Goal: Information Seeking & Learning: Learn about a topic

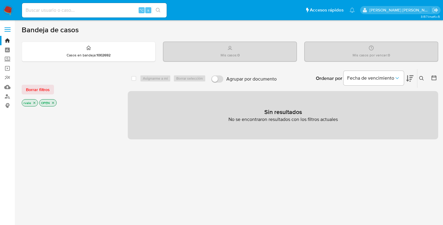
click at [93, 15] on div "⌥ s" at bounding box center [94, 10] width 145 height 14
click at [86, 11] on input at bounding box center [94, 10] width 145 height 8
paste input "2072452168"
type input "2072452168"
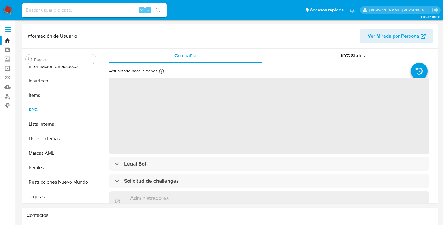
scroll to position [255, 0]
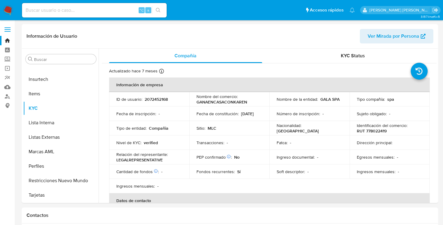
select select "10"
click at [156, 102] on td "ID de usuario : 2072452168" at bounding box center [149, 99] width 80 height 14
click at [155, 100] on p "2072452168" at bounding box center [156, 98] width 23 height 5
copy p "2072452168"
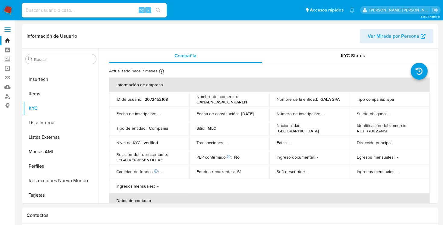
click at [83, 10] on input at bounding box center [94, 10] width 145 height 8
paste input "24862097"
type input "24862097"
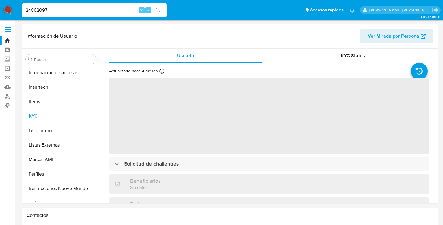
scroll to position [255, 0]
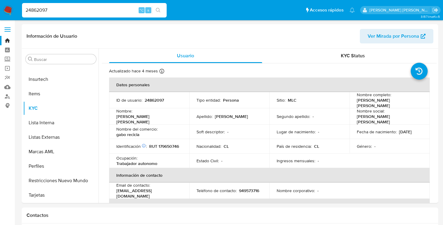
select select "10"
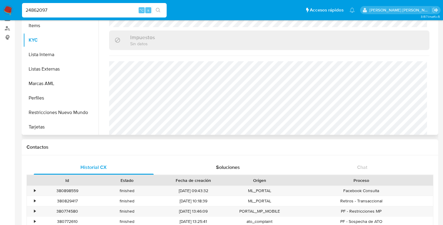
scroll to position [0, 0]
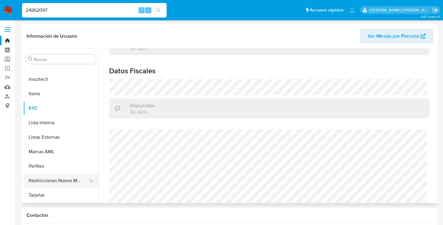
click at [46, 181] on button "Restricciones Nuevo Mundo" at bounding box center [58, 180] width 71 height 14
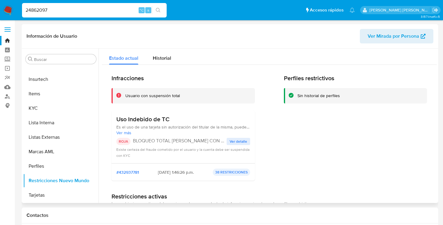
click at [238, 140] on span "Ver detalle" at bounding box center [238, 141] width 17 height 6
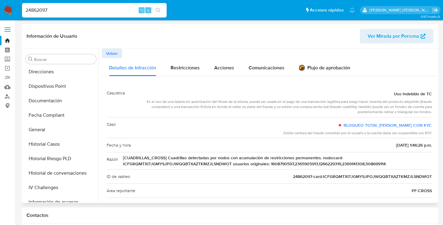
scroll to position [119, 0]
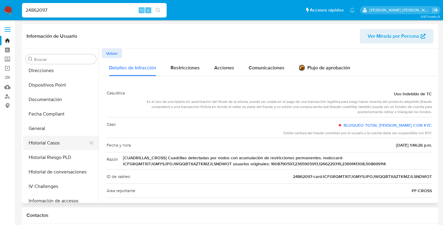
click at [45, 142] on button "Historial Casos" at bounding box center [58, 143] width 71 height 14
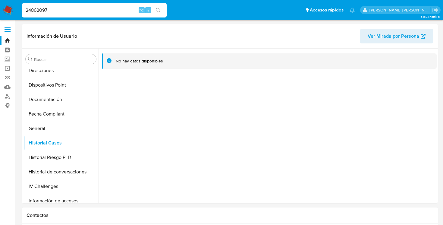
scroll to position [0, 0]
drag, startPoint x: 58, startPoint y: 11, endPoint x: 24, endPoint y: 10, distance: 33.8
click at [24, 10] on input "24862097" at bounding box center [94, 10] width 145 height 8
paste input "072452168"
type input "2072452168"
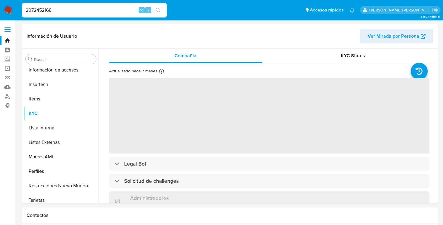
scroll to position [255, 0]
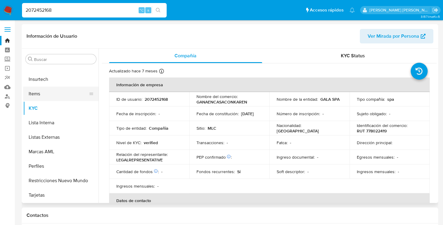
select select "10"
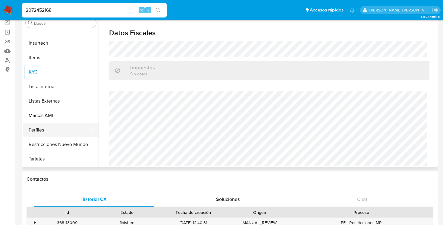
scroll to position [37, 0]
click at [50, 116] on button "Marcas AML" at bounding box center [58, 115] width 71 height 14
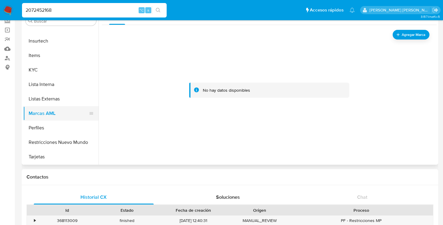
scroll to position [57, 0]
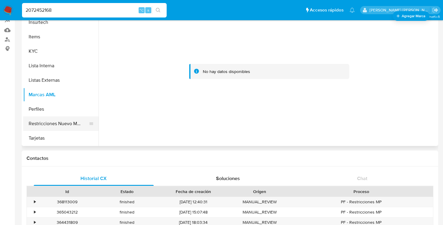
click at [51, 125] on button "Restricciones Nuevo Mundo" at bounding box center [58, 123] width 71 height 14
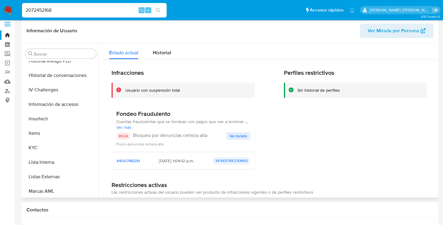
scroll to position [5, 0]
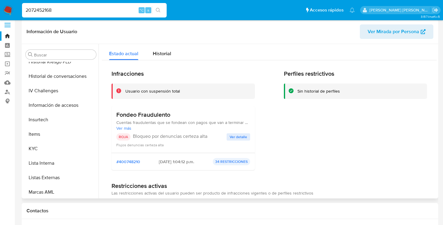
click at [230, 136] on span "Ver detalle" at bounding box center [238, 137] width 17 height 6
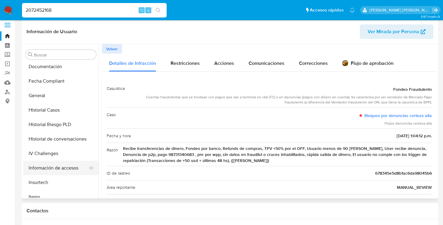
scroll to position [144, 0]
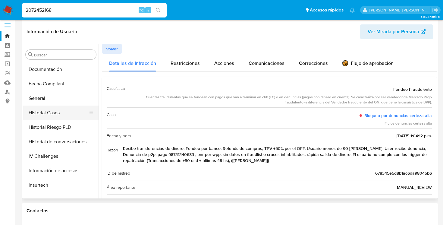
click at [35, 114] on button "Historial Casos" at bounding box center [58, 113] width 71 height 14
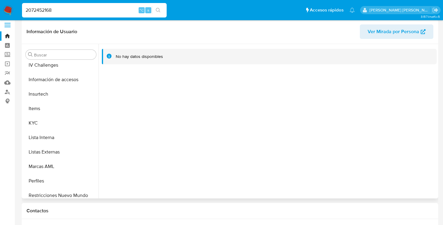
scroll to position [255, 0]
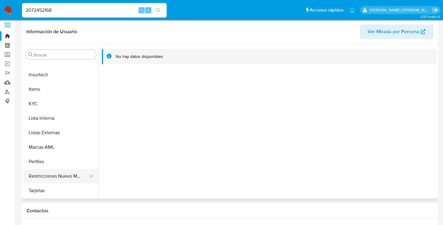
click at [38, 177] on button "Restricciones Nuevo Mundo" at bounding box center [58, 176] width 71 height 14
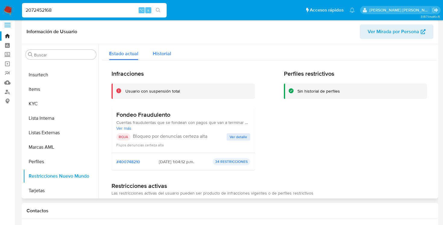
click at [161, 55] on span "Historial" at bounding box center [162, 53] width 18 height 7
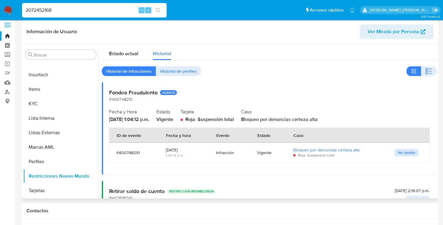
click at [404, 150] on span "Ver detalle" at bounding box center [406, 153] width 17 height 6
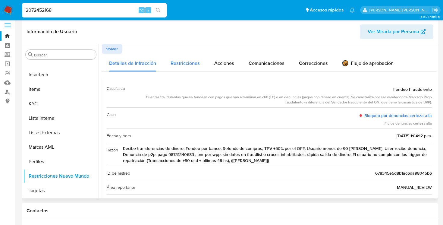
click at [193, 65] on span "Restricciones" at bounding box center [185, 63] width 29 height 7
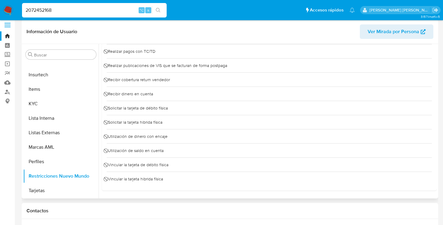
scroll to position [0, 0]
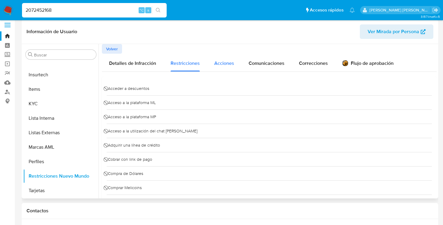
click at [222, 62] on span "Acciones" at bounding box center [224, 63] width 20 height 7
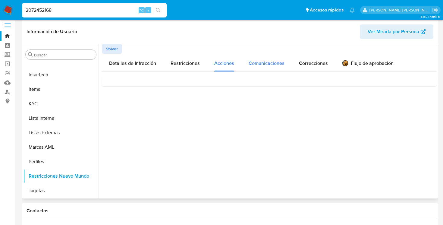
click at [263, 63] on span "Comunicaciones" at bounding box center [267, 63] width 36 height 7
click at [311, 66] on span "Correcciones" at bounding box center [313, 63] width 29 height 7
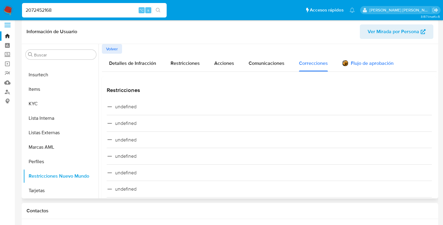
click at [353, 63] on div "Flujo de aprobación" at bounding box center [367, 64] width 51 height 7
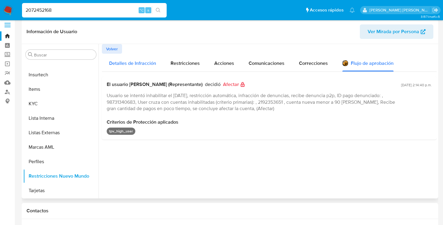
click at [153, 62] on span "Detalles de Infracción" at bounding box center [132, 63] width 47 height 7
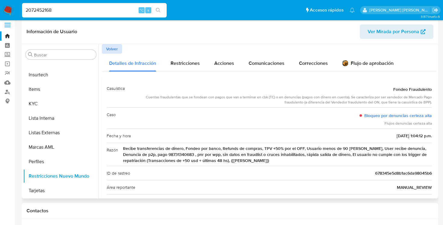
click at [117, 47] on span "Volver" at bounding box center [112, 49] width 12 height 8
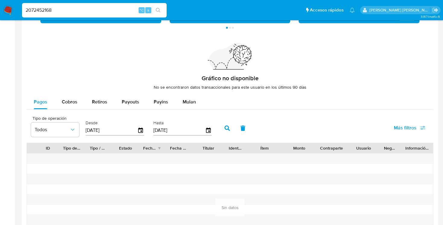
scroll to position [405, 0]
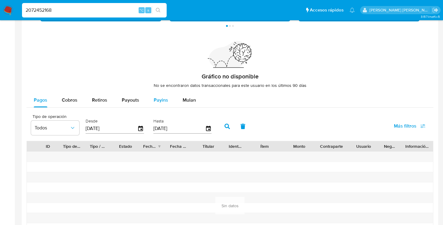
click at [158, 103] on span "Payins" at bounding box center [161, 99] width 14 height 7
select select "10"
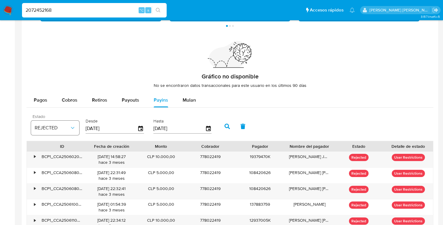
click at [60, 129] on span "REJECTED" at bounding box center [52, 128] width 35 height 6
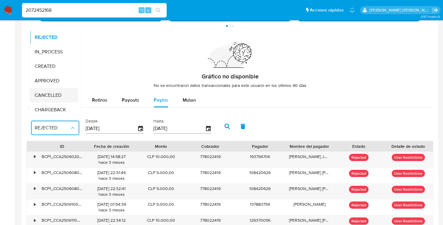
scroll to position [40, 0]
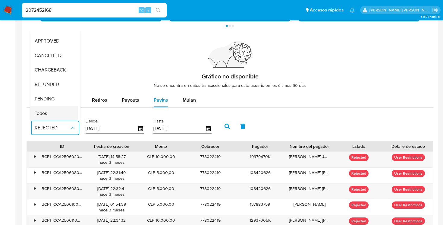
click at [51, 110] on div "Todos" at bounding box center [52, 113] width 35 height 14
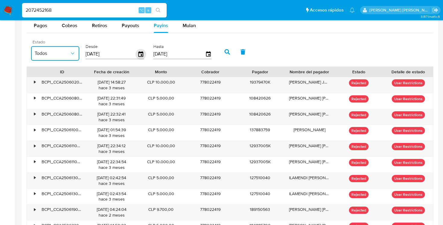
scroll to position [475, 0]
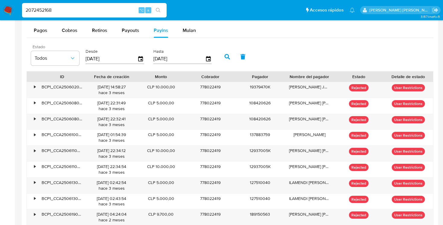
click at [63, 11] on input "2072452168" at bounding box center [94, 10] width 145 height 8
type input "2"
paste input "2074815605"
type input "2074815605"
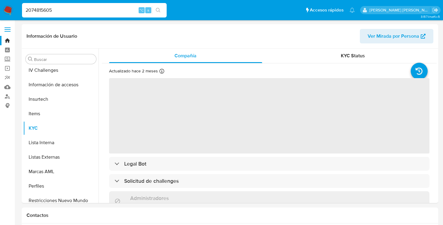
scroll to position [255, 0]
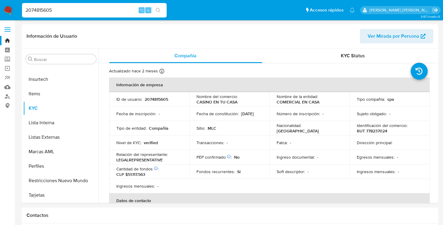
select select "10"
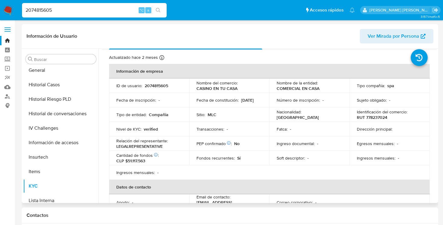
scroll to position [176, 0]
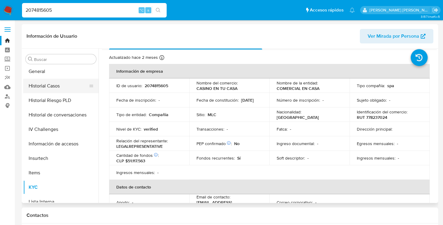
click at [53, 85] on button "Historial Casos" at bounding box center [58, 86] width 71 height 14
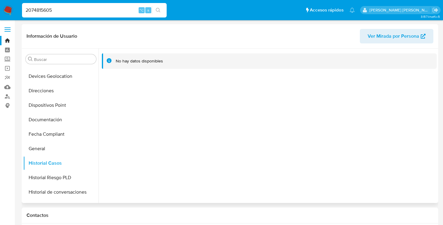
scroll to position [255, 0]
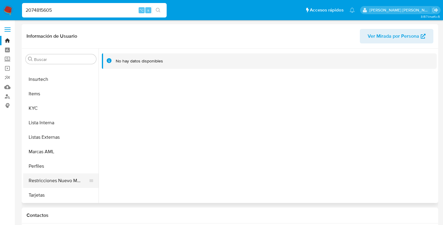
click at [58, 179] on button "Restricciones Nuevo Mundo" at bounding box center [58, 180] width 71 height 14
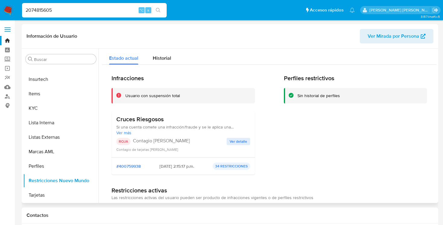
click at [233, 140] on span "Ver detalle" at bounding box center [238, 141] width 17 height 6
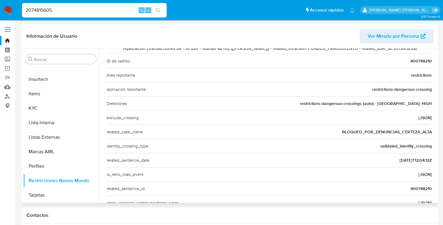
scroll to position [0, 0]
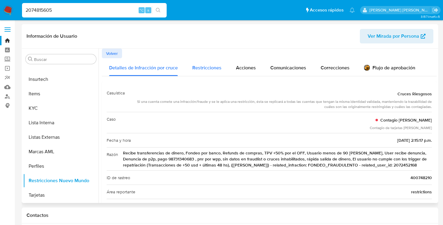
click at [197, 67] on span "Restricciones" at bounding box center [206, 67] width 29 height 7
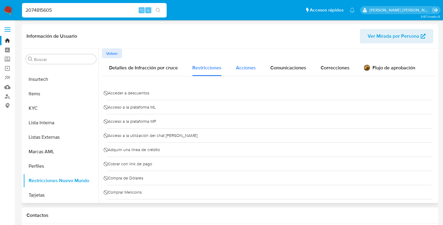
click at [248, 66] on span "Acciones" at bounding box center [246, 67] width 20 height 7
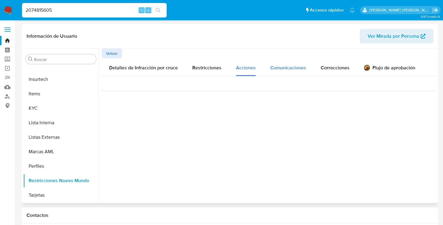
click at [295, 65] on span "Comunicaciones" at bounding box center [288, 67] width 36 height 7
click at [346, 68] on span "Correcciones" at bounding box center [335, 67] width 29 height 7
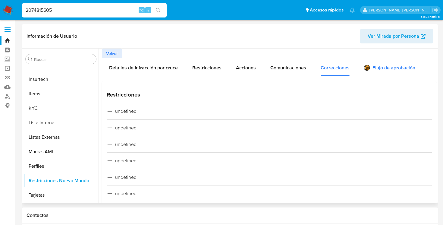
click at [374, 68] on div "Flujo de aprobación" at bounding box center [389, 68] width 51 height 7
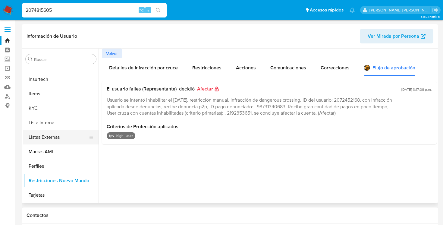
click at [56, 137] on button "Listas Externas" at bounding box center [58, 137] width 71 height 14
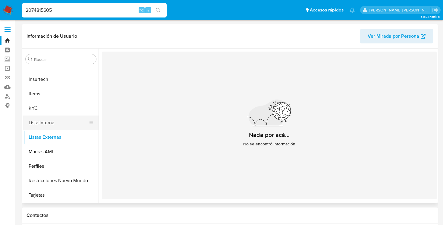
click at [52, 124] on button "Lista Interna" at bounding box center [58, 122] width 71 height 14
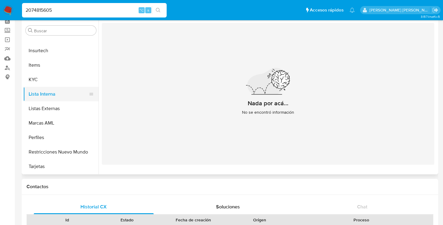
scroll to position [30, 0]
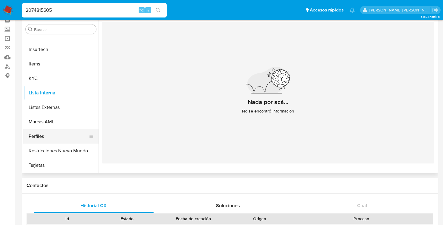
click at [49, 141] on button "Perfiles" at bounding box center [58, 136] width 71 height 14
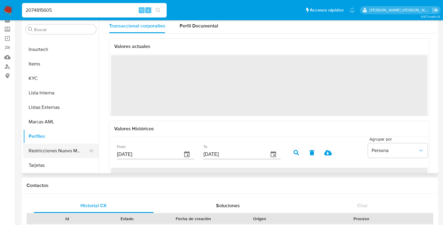
click at [51, 153] on button "Restricciones Nuevo Mundo" at bounding box center [58, 151] width 71 height 14
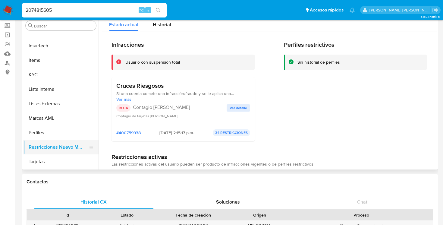
scroll to position [33, 0]
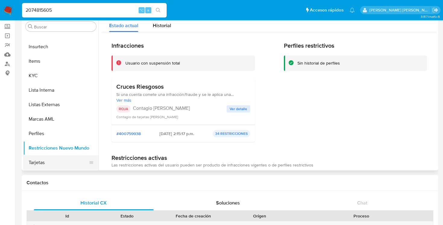
click at [41, 160] on button "Tarjetas" at bounding box center [58, 162] width 71 height 14
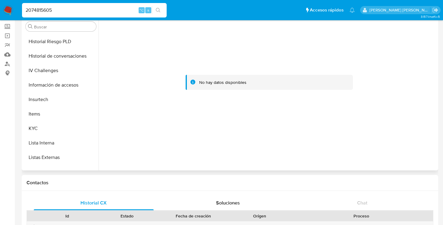
scroll to position [194, 0]
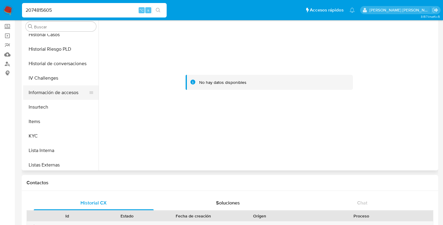
click at [43, 91] on button "Información de accesos" at bounding box center [58, 92] width 71 height 14
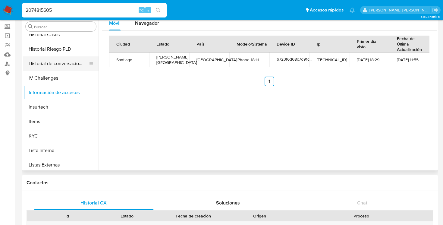
click at [55, 65] on button "Historial de conversaciones" at bounding box center [58, 63] width 71 height 14
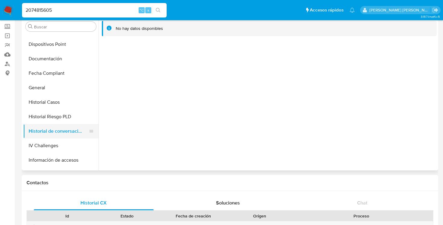
scroll to position [125, 0]
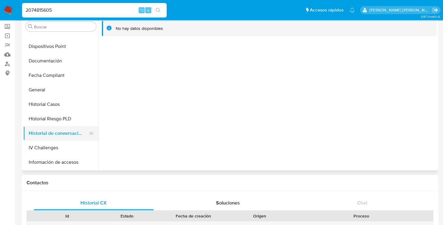
click at [55, 65] on button "Documentación" at bounding box center [60, 61] width 75 height 14
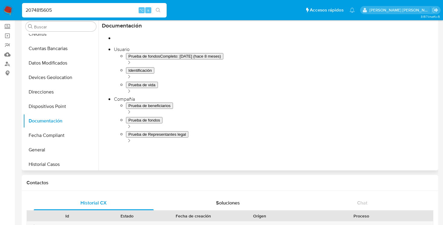
scroll to position [63, 0]
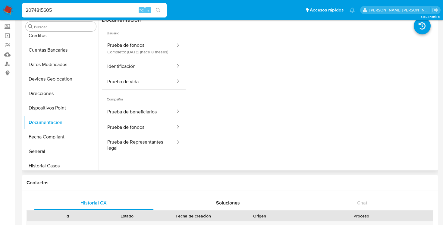
click at [55, 65] on button "Datos Modificados" at bounding box center [60, 64] width 75 height 14
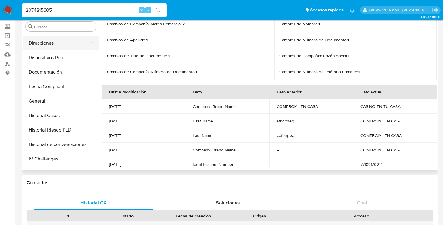
scroll to position [116, 0]
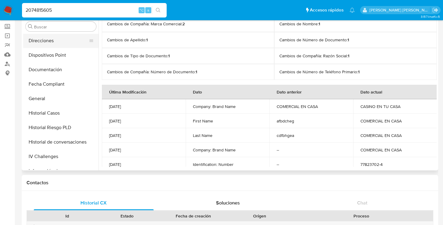
click at [53, 114] on button "Historial Casos" at bounding box center [60, 113] width 75 height 14
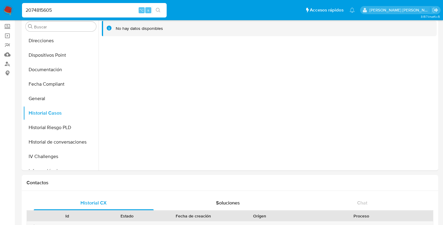
drag, startPoint x: 61, startPoint y: 6, endPoint x: 22, endPoint y: 6, distance: 38.9
click at [22, 6] on div "2074815605 ⌥ s" at bounding box center [94, 10] width 145 height 14
drag, startPoint x: 55, startPoint y: 10, endPoint x: 19, endPoint y: 10, distance: 36.5
click at [19, 10] on ul "Pausado Ver notificaciones 2074815605 ⌥ s Accesos rápidos Presiona las siguient…" at bounding box center [188, 9] width 339 height 15
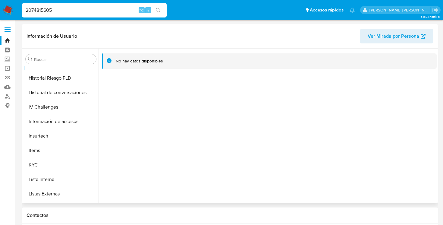
scroll to position [201, 0]
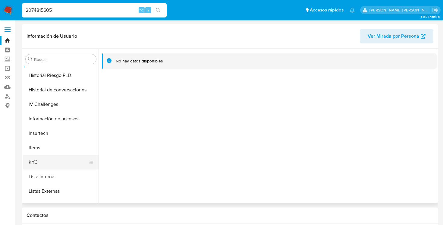
click at [35, 163] on button "KYC" at bounding box center [58, 162] width 71 height 14
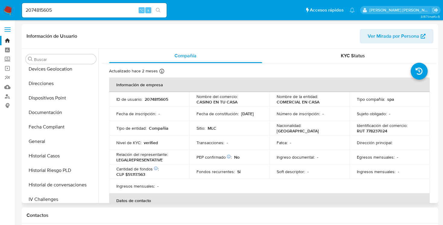
scroll to position [103, 0]
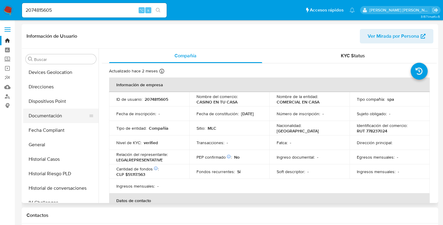
click at [55, 111] on button "Documentación" at bounding box center [58, 116] width 71 height 14
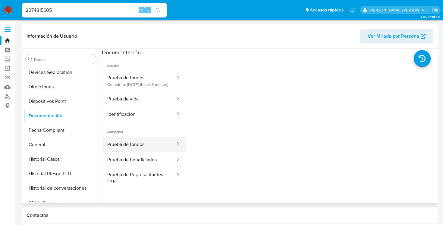
click at [148, 149] on button "Prueba de fondos" at bounding box center [139, 144] width 74 height 15
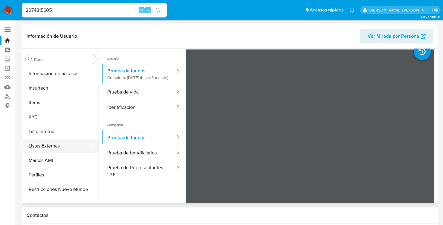
scroll to position [255, 0]
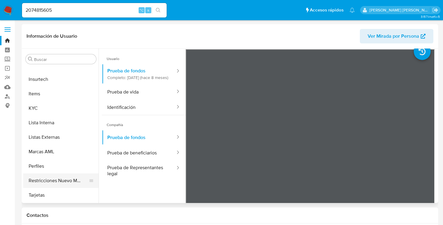
click at [40, 181] on button "Restricciones Nuevo Mundo" at bounding box center [58, 180] width 71 height 14
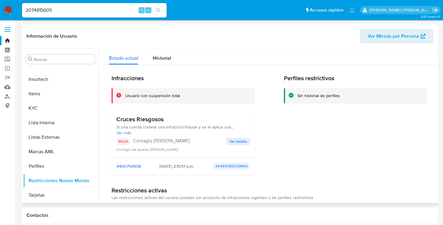
click at [231, 141] on span "Ver detalle" at bounding box center [238, 141] width 17 height 6
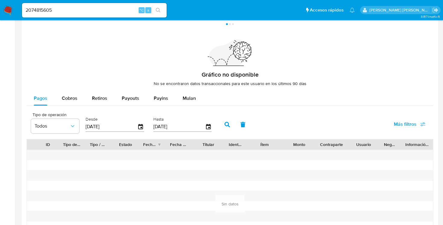
scroll to position [406, 0]
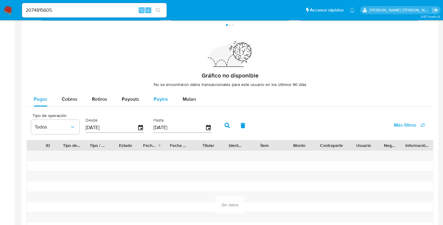
click at [161, 99] on span "Payins" at bounding box center [161, 99] width 14 height 7
select select "10"
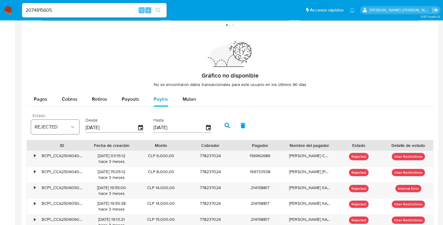
click at [75, 125] on icon "button" at bounding box center [73, 127] width 6 height 6
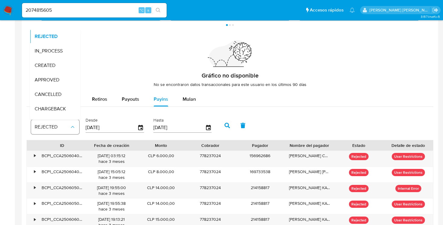
click at [63, 126] on span "REJECTED" at bounding box center [52, 127] width 35 height 6
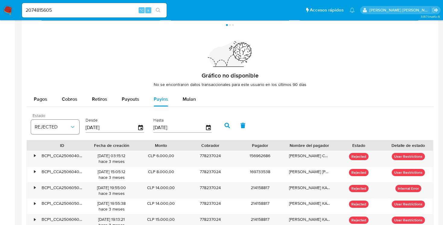
click at [63, 126] on span "REJECTED" at bounding box center [52, 127] width 35 height 6
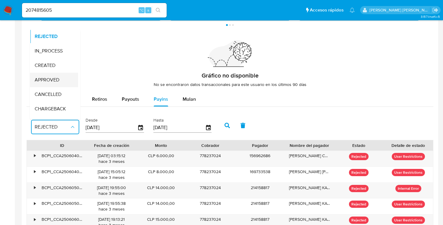
scroll to position [40, 0]
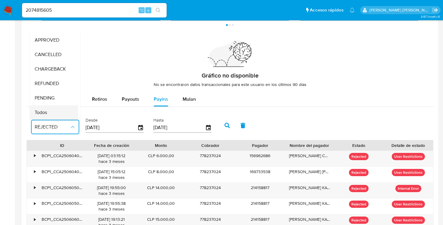
click at [47, 113] on span "Todos" at bounding box center [41, 112] width 12 height 6
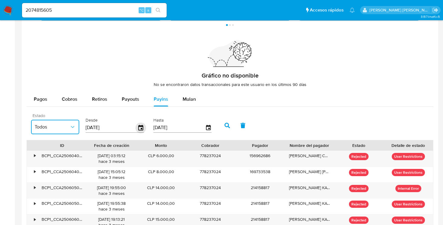
click at [139, 127] on icon "button" at bounding box center [141, 127] width 11 height 11
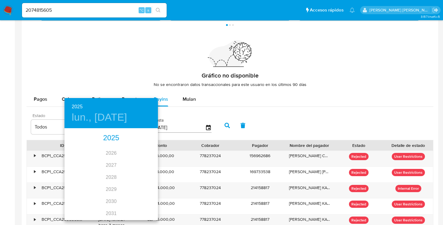
click at [116, 134] on div "2025" at bounding box center [111, 138] width 93 height 12
click at [113, 162] on div "may." at bounding box center [111, 163] width 31 height 23
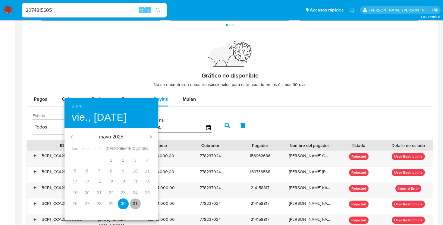
click at [136, 203] on p "31" at bounding box center [135, 203] width 5 height 6
type input "31/05/2025"
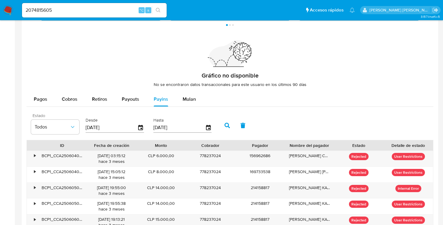
click at [230, 125] on button "button" at bounding box center [227, 125] width 16 height 14
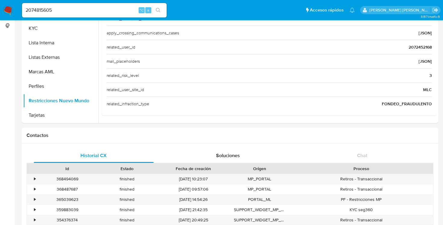
scroll to position [0, 0]
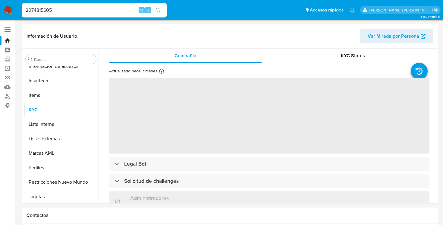
scroll to position [255, 0]
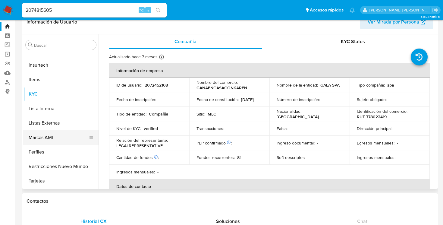
select select "10"
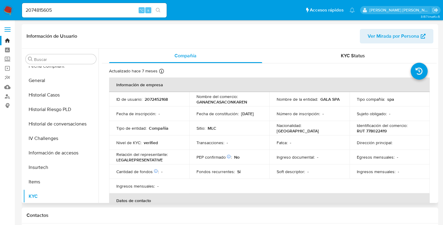
scroll to position [141, 0]
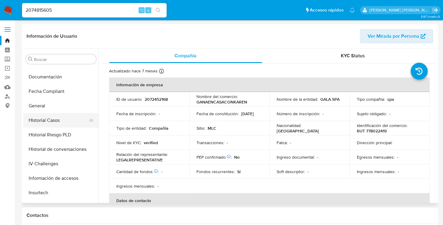
click at [54, 122] on button "Historial Casos" at bounding box center [58, 120] width 71 height 14
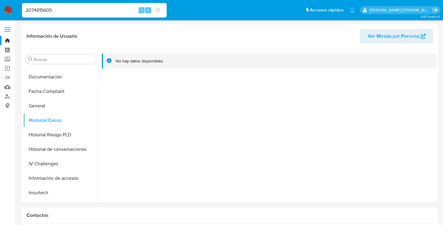
drag, startPoint x: 62, startPoint y: 11, endPoint x: 26, endPoint y: 10, distance: 36.2
click at [26, 10] on input "2074815605" at bounding box center [94, 10] width 145 height 8
paste input "2072452168"
click at [56, 12] on input "2072452168" at bounding box center [94, 10] width 145 height 8
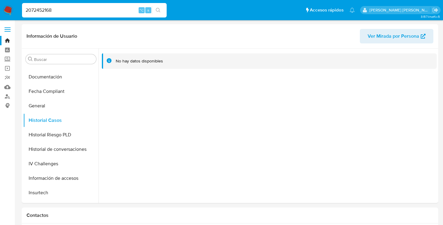
click at [114, 8] on input "2072452168" at bounding box center [94, 10] width 145 height 8
type input "2"
paste input "2072452168"
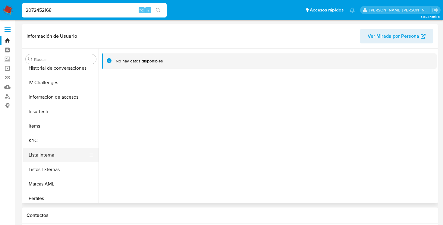
scroll to position [222, 0]
click at [36, 136] on button "KYC" at bounding box center [58, 141] width 71 height 14
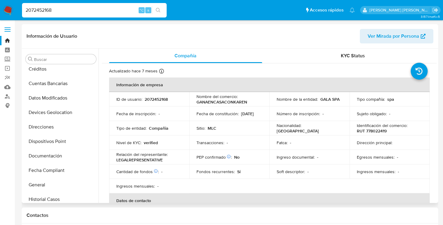
scroll to position [62, 0]
click at [50, 155] on button "Documentación" at bounding box center [58, 156] width 71 height 14
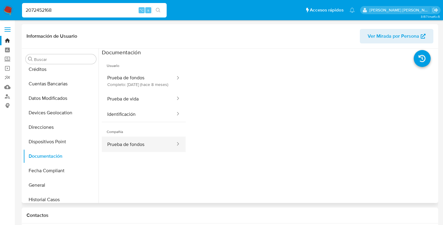
click at [149, 150] on button "Prueba de fondos" at bounding box center [139, 144] width 74 height 15
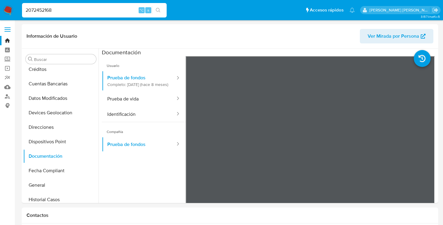
scroll to position [0, 0]
drag, startPoint x: 63, startPoint y: 12, endPoint x: 13, endPoint y: 9, distance: 50.8
click at [13, 8] on nav "Pausado Ver notificaciones 2072452168 ⌥ s Accesos rápidos Presiona las siguient…" at bounding box center [221, 10] width 443 height 20
paste input "80290927"
type input "2080290927"
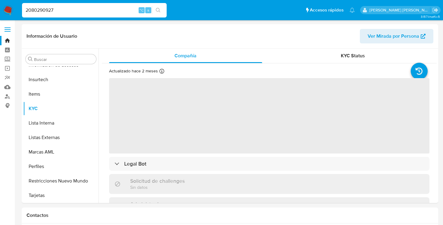
scroll to position [255, 0]
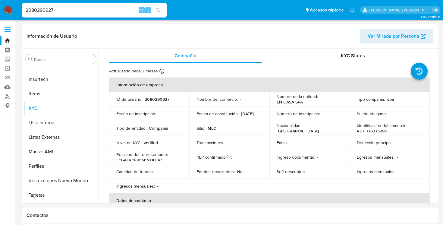
select select "10"
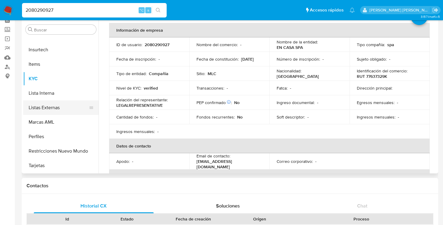
scroll to position [249, 0]
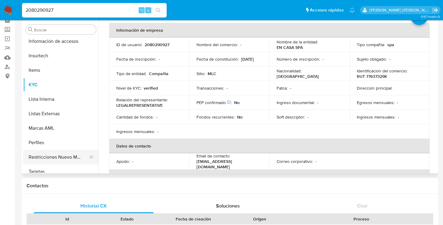
click at [47, 154] on button "Restricciones Nuevo Mundo" at bounding box center [58, 157] width 71 height 14
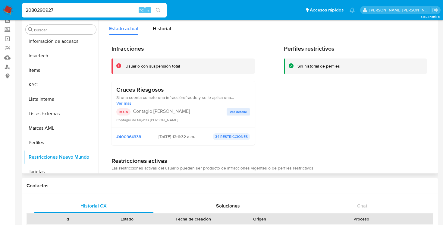
click at [240, 112] on span "Ver detalle" at bounding box center [238, 112] width 17 height 6
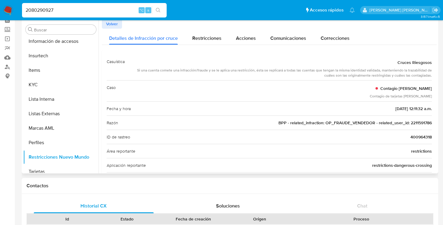
click at [114, 24] on span "Volver" at bounding box center [112, 24] width 12 height 8
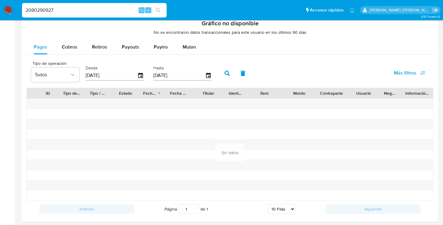
scroll to position [428, 0]
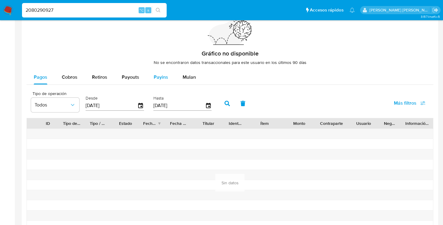
click at [160, 79] on span "Payins" at bounding box center [161, 77] width 14 height 7
select select "10"
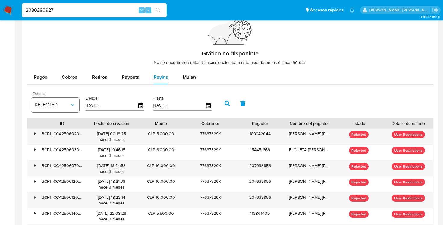
click at [72, 104] on icon "button" at bounding box center [73, 105] width 6 height 6
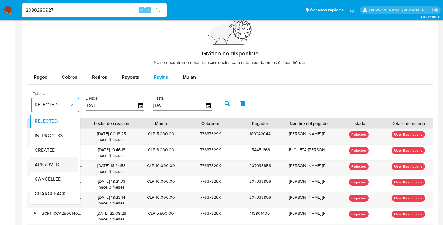
scroll to position [40, 0]
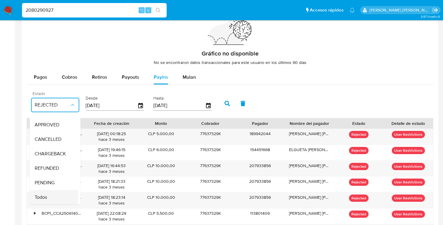
click at [47, 198] on span "Todos" at bounding box center [41, 197] width 12 height 6
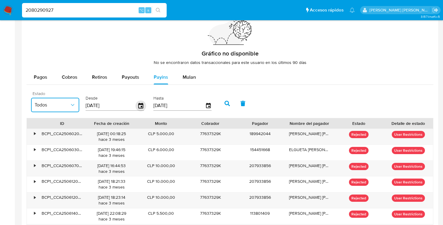
click at [142, 106] on icon "button" at bounding box center [141, 105] width 11 height 11
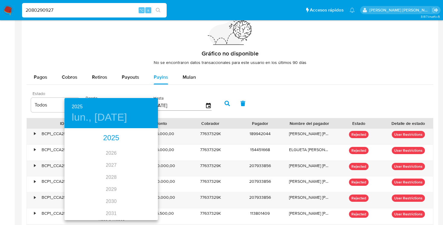
click at [114, 138] on div "2025" at bounding box center [111, 138] width 93 height 12
click at [112, 162] on div "may." at bounding box center [111, 163] width 31 height 23
type input "[DATE]"
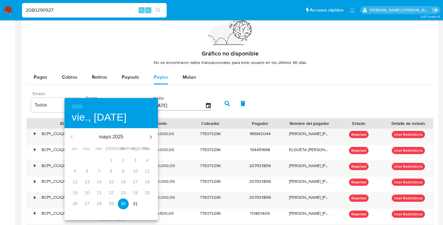
click at [125, 204] on p "30" at bounding box center [123, 203] width 5 height 6
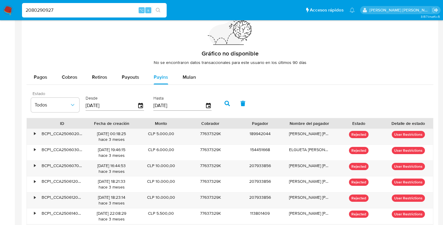
click at [227, 101] on icon "button" at bounding box center [227, 103] width 5 height 5
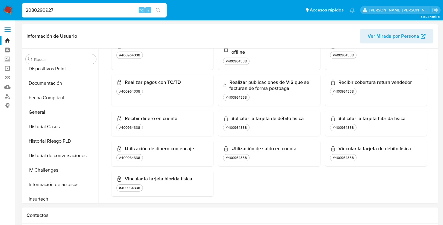
scroll to position [135, 0]
click at [55, 85] on button "Documentación" at bounding box center [58, 83] width 71 height 14
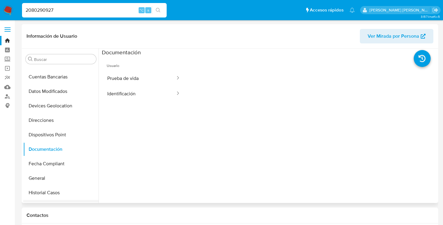
scroll to position [71, 0]
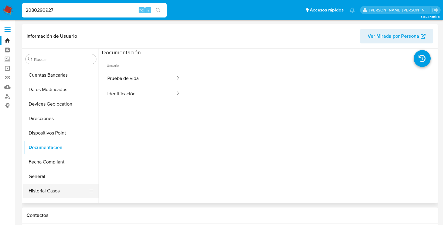
click at [54, 192] on button "Historial Casos" at bounding box center [58, 191] width 71 height 14
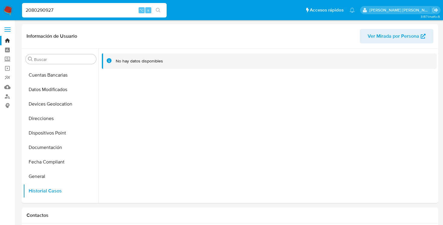
scroll to position [0, 0]
drag, startPoint x: 58, startPoint y: 11, endPoint x: 6, endPoint y: 10, distance: 51.9
click at [6, 10] on nav "Pausado Ver notificaciones 2080290927 ⌥ s Accesos rápidos Presiona las siguient…" at bounding box center [221, 10] width 443 height 20
paste input "61612121"
type input "2061612121"
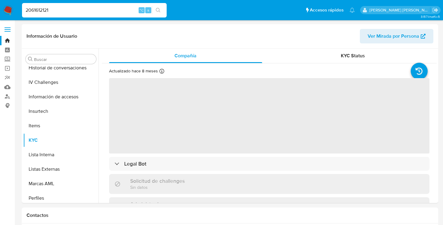
scroll to position [255, 0]
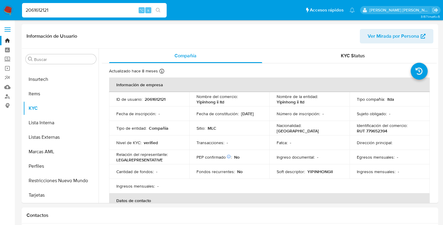
select select "10"
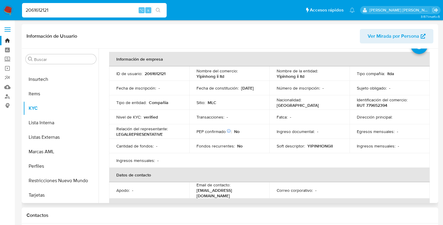
scroll to position [24, 0]
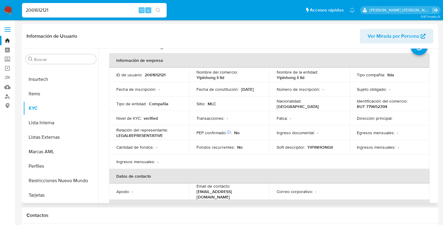
click at [153, 72] on p "2061612121" at bounding box center [155, 74] width 21 height 5
copy p "2061612121"
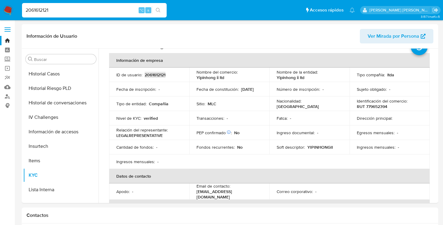
scroll to position [185, 0]
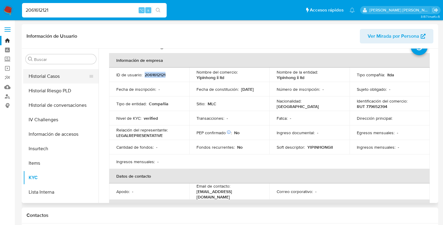
click at [43, 77] on button "Historial Casos" at bounding box center [58, 76] width 71 height 14
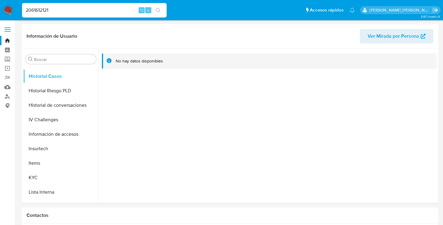
drag, startPoint x: 51, startPoint y: 9, endPoint x: 7, endPoint y: 9, distance: 44.0
click at [7, 9] on nav "Pausado Ver notificaciones 2061612121 ⌥ s Accesos rápidos Presiona las siguient…" at bounding box center [221, 10] width 443 height 20
paste input "2084354953"
type input "2084354953"
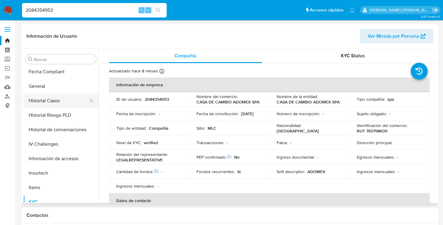
scroll to position [159, 0]
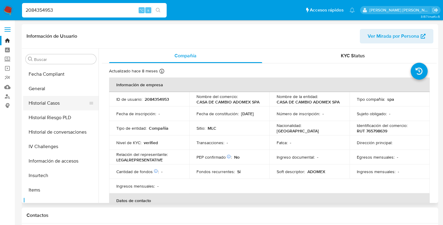
select select "10"
click at [46, 103] on button "Historial Casos" at bounding box center [58, 103] width 71 height 14
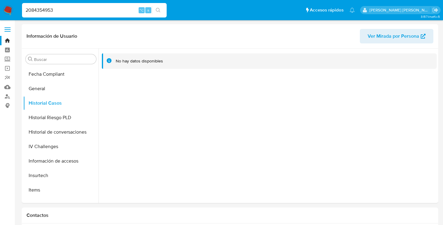
drag, startPoint x: 59, startPoint y: 13, endPoint x: 20, endPoint y: 12, distance: 39.2
click at [21, 12] on li "2084354953 ⌥ s" at bounding box center [95, 9] width 148 height 15
paste input "2119785923"
type input "2119785923"
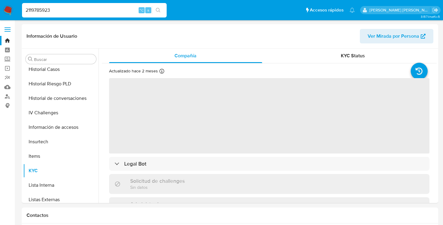
scroll to position [255, 0]
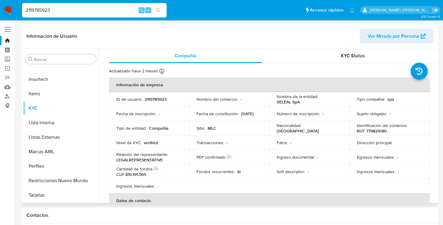
select select "10"
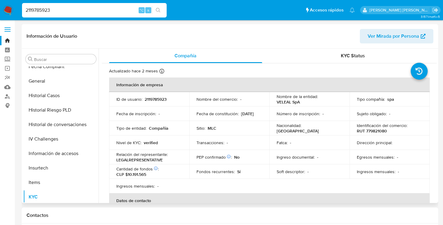
scroll to position [151, 0]
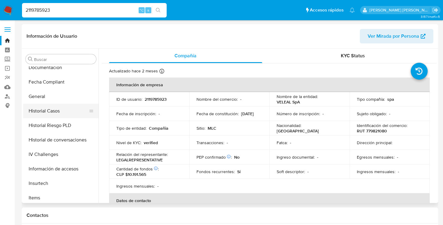
click at [53, 114] on button "Historial Casos" at bounding box center [58, 111] width 71 height 14
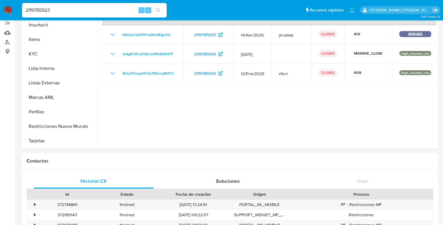
scroll to position [56, 0]
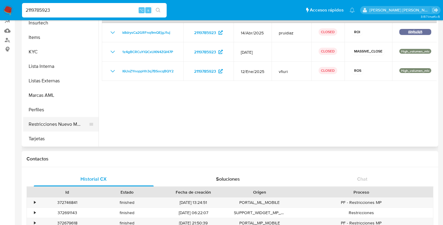
click at [55, 125] on button "Restricciones Nuevo Mundo" at bounding box center [58, 124] width 71 height 14
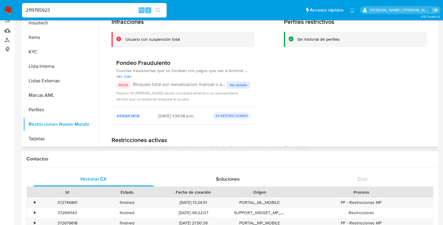
click at [235, 86] on span "Ver detalle" at bounding box center [238, 85] width 17 height 6
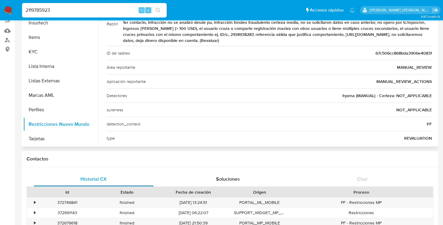
scroll to position [85, 0]
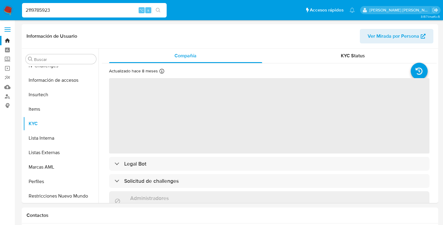
scroll to position [255, 0]
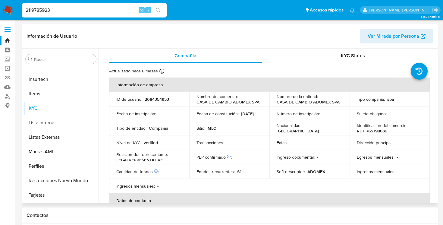
select select "10"
click at [47, 181] on button "Restricciones Nuevo Mundo" at bounding box center [58, 180] width 71 height 14
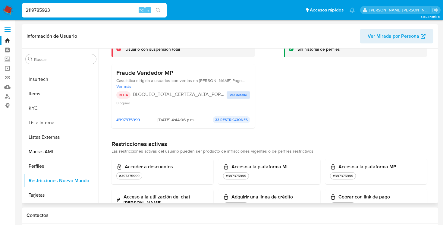
scroll to position [32, 0]
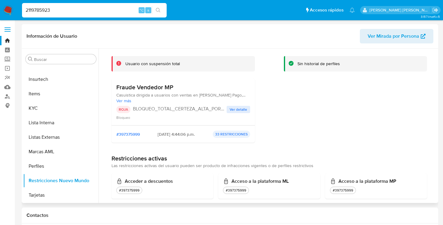
click at [235, 109] on span "Ver detalle" at bounding box center [238, 109] width 17 height 6
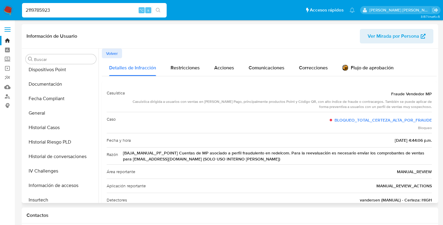
scroll to position [131, 0]
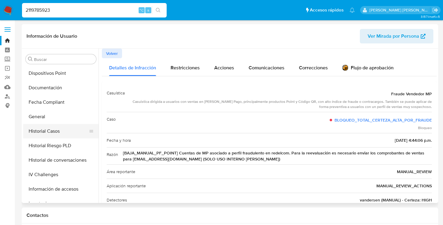
click at [50, 131] on button "Historial Casos" at bounding box center [58, 131] width 71 height 14
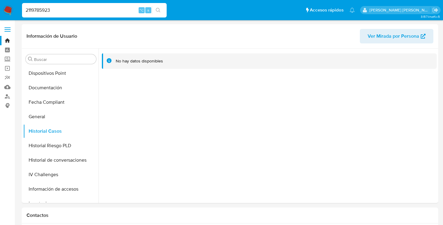
scroll to position [0, 0]
drag, startPoint x: 61, startPoint y: 11, endPoint x: 9, endPoint y: 11, distance: 51.3
click at [9, 11] on nav "Pausado Ver notificaciones 2119785923 ⌥ s Accesos rápidos Presiona las siguient…" at bounding box center [221, 10] width 443 height 20
click at [54, 131] on button "Historial Casos" at bounding box center [58, 131] width 71 height 14
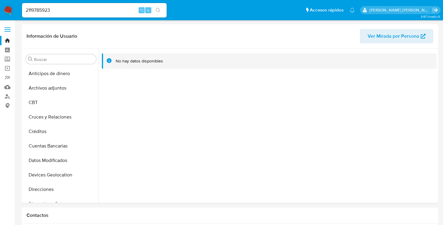
select select "10"
drag, startPoint x: 58, startPoint y: 11, endPoint x: 23, endPoint y: 11, distance: 35.0
click at [23, 11] on input "2119785923" at bounding box center [94, 10] width 145 height 8
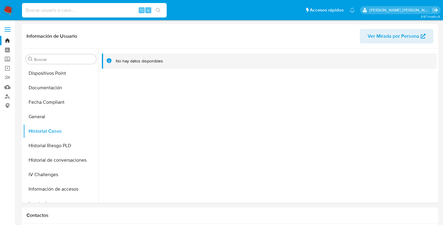
scroll to position [0, 0]
paste input "2084354953"
type input "2084354953"
click at [52, 130] on button "Historial Casos" at bounding box center [58, 131] width 71 height 14
drag, startPoint x: 66, startPoint y: 13, endPoint x: 3, endPoint y: 13, distance: 63.3
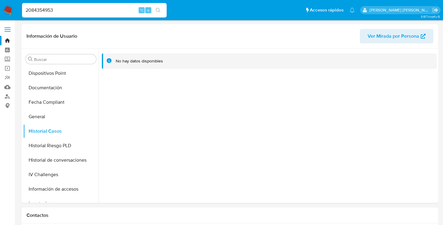
click at [3, 13] on nav "Pausado Ver notificaciones 2084354953 ⌥ s Accesos rápidos Presiona las siguient…" at bounding box center [221, 10] width 443 height 20
paste input "2119785923"
type input "2119785923"
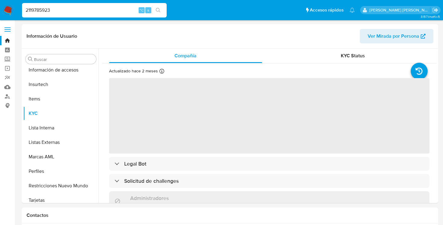
scroll to position [255, 0]
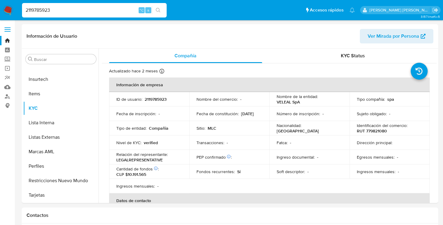
select select "10"
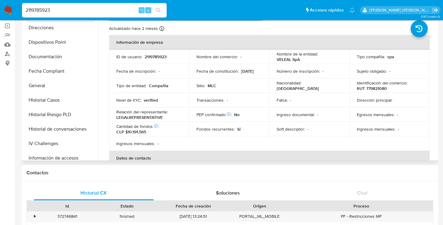
scroll to position [0, 0]
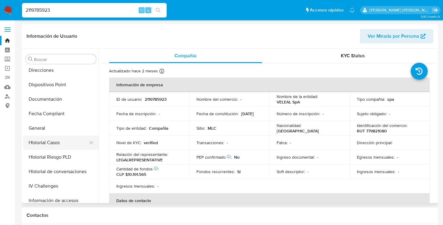
click at [55, 143] on button "Historial Casos" at bounding box center [58, 142] width 71 height 14
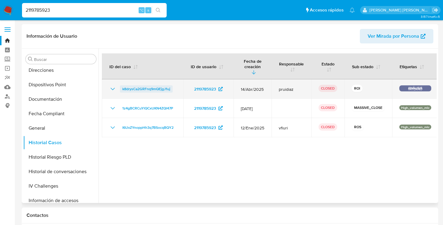
click at [157, 87] on span "k8drysCa2GRFnq9mQEjgJ1uj" at bounding box center [146, 88] width 48 height 7
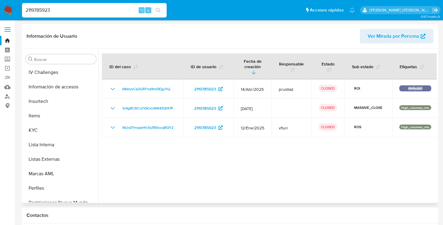
scroll to position [255, 0]
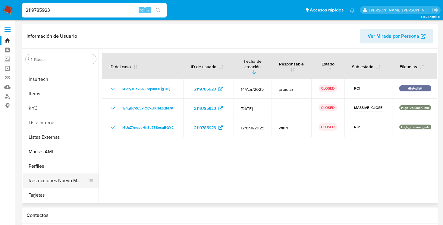
click at [45, 182] on button "Restricciones Nuevo Mundo" at bounding box center [58, 180] width 71 height 14
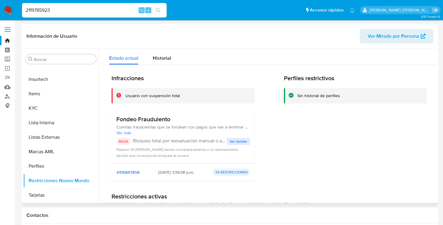
click at [233, 141] on span "Ver detalle" at bounding box center [238, 141] width 17 height 6
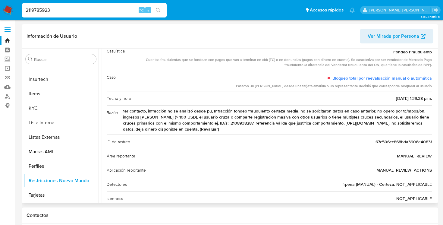
scroll to position [0, 0]
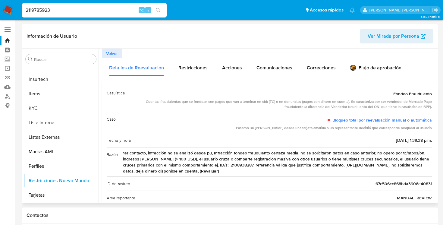
click at [113, 52] on span "Volver" at bounding box center [112, 53] width 12 height 8
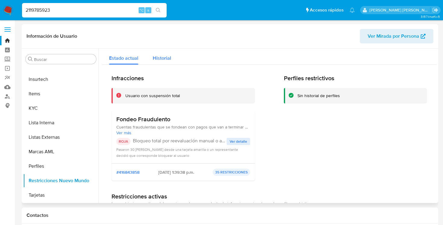
click at [163, 57] on span "Historial" at bounding box center [162, 58] width 18 height 7
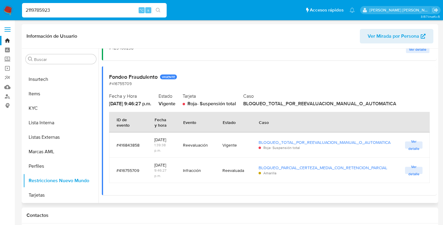
scroll to position [62, 0]
click at [412, 142] on span "Ver detalle" at bounding box center [413, 145] width 11 height 6
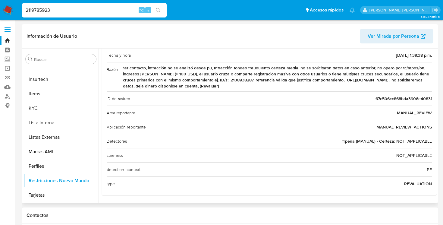
scroll to position [0, 0]
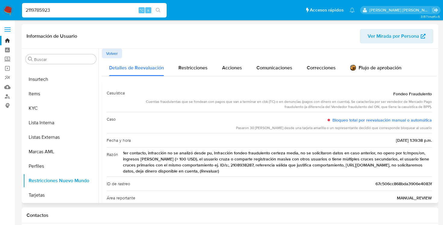
click at [110, 52] on span "Volver" at bounding box center [112, 53] width 12 height 8
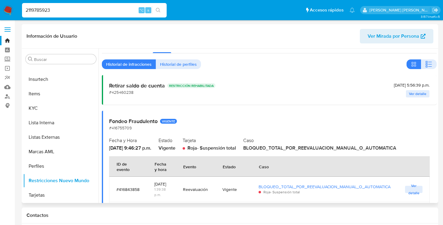
scroll to position [5, 0]
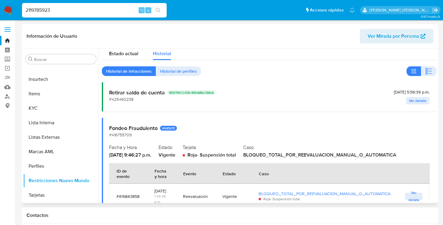
click at [190, 70] on span "Historial de perfiles" at bounding box center [178, 71] width 37 height 8
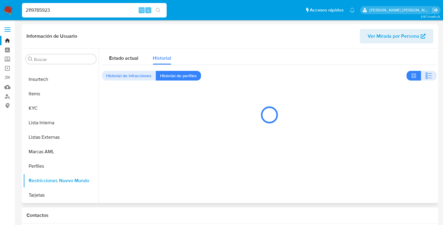
scroll to position [0, 0]
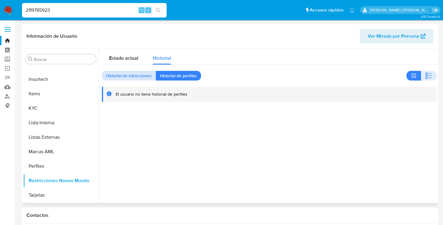
click at [130, 76] on span "Historial de infracciones" at bounding box center [129, 75] width 46 height 8
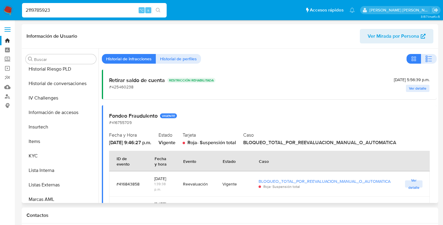
scroll to position [218, 0]
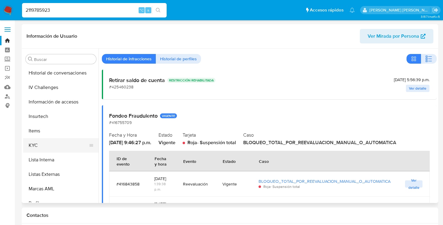
click at [37, 147] on button "KYC" at bounding box center [58, 145] width 71 height 14
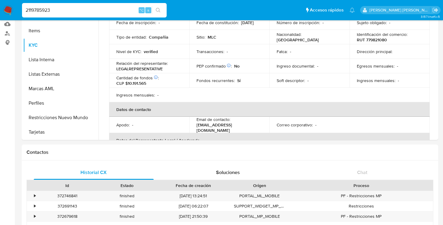
scroll to position [68, 0]
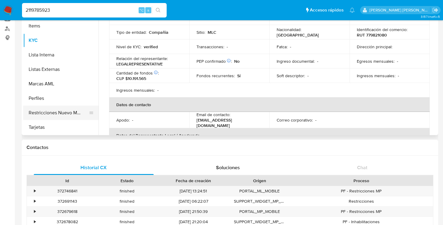
click at [58, 112] on button "Restricciones Nuevo Mundo" at bounding box center [58, 113] width 71 height 14
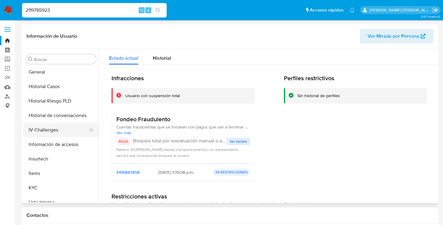
scroll to position [175, 0]
click at [54, 87] on button "Historial Casos" at bounding box center [58, 87] width 71 height 14
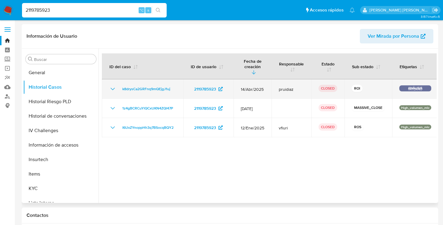
click at [113, 88] on icon "Mostrar/Ocultar" at bounding box center [112, 88] width 7 height 7
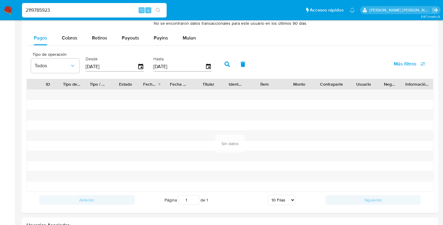
scroll to position [456, 0]
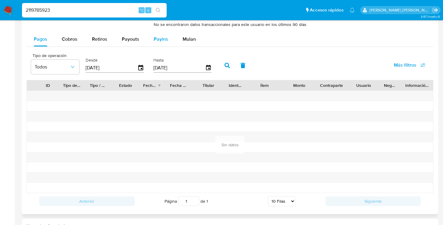
click at [162, 43] on span "Payins" at bounding box center [161, 39] width 14 height 7
select select "10"
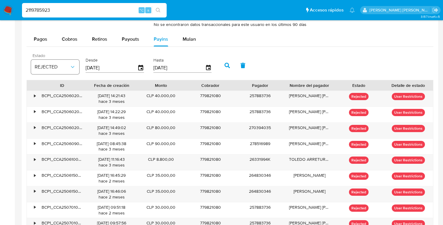
click at [70, 68] on icon "button" at bounding box center [73, 67] width 6 height 6
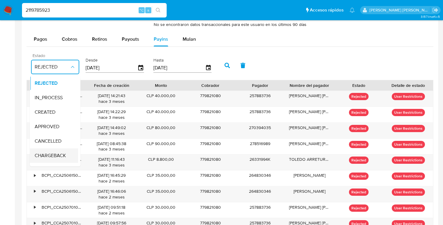
scroll to position [40, 0]
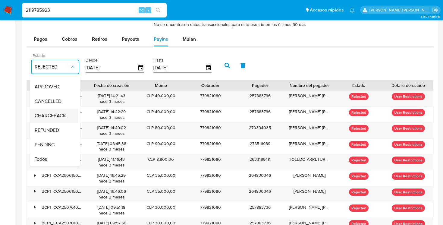
click at [48, 159] on div "Todos" at bounding box center [52, 159] width 35 height 14
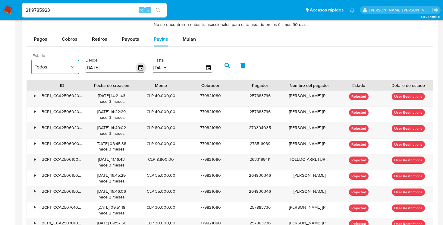
click at [142, 68] on icon "button" at bounding box center [140, 67] width 5 height 5
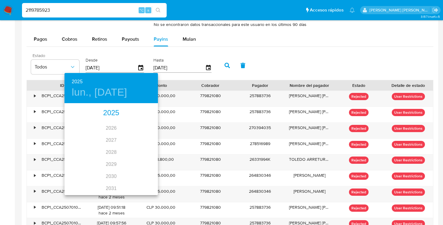
click at [115, 115] on div "2025" at bounding box center [111, 113] width 93 height 12
click at [108, 137] on div "may." at bounding box center [111, 138] width 31 height 23
type input "[DATE]"
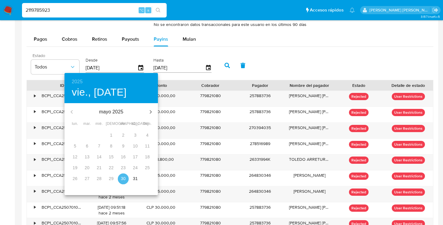
click at [126, 177] on span "30" at bounding box center [123, 178] width 11 height 6
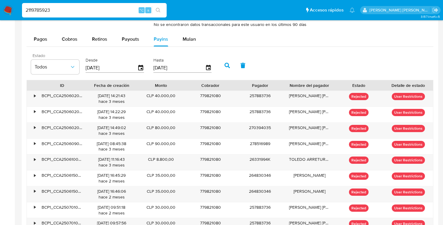
click at [227, 64] on icon "button" at bounding box center [227, 65] width 5 height 5
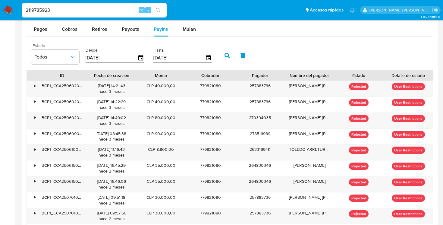
scroll to position [467, 0]
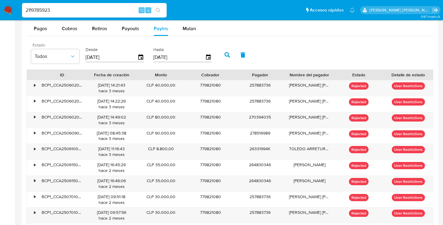
drag, startPoint x: 65, startPoint y: 10, endPoint x: 15, endPoint y: 9, distance: 49.1
click at [15, 9] on nav "Pausado Ver notificaciones 2119785923 ⌥ s Accesos rápidos Presiona las siguient…" at bounding box center [221, 10] width 443 height 20
paste input "2135524905"
type input "2135524905"
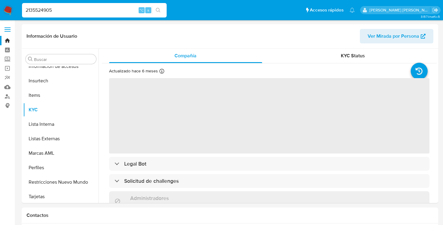
scroll to position [255, 0]
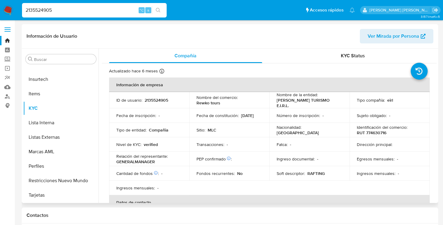
select select "10"
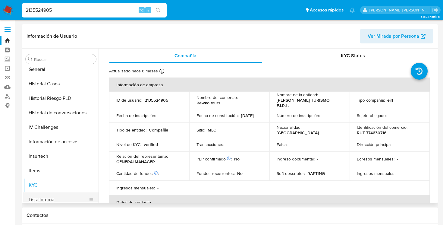
scroll to position [158, 0]
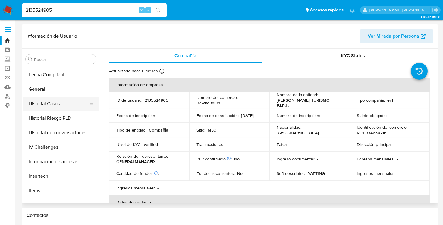
click at [61, 105] on button "Historial Casos" at bounding box center [58, 103] width 71 height 14
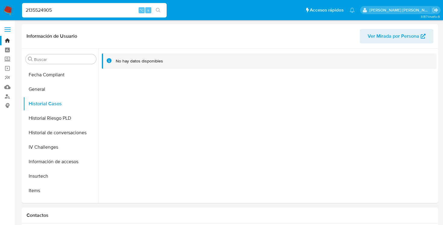
drag, startPoint x: 65, startPoint y: 9, endPoint x: 7, endPoint y: 7, distance: 57.6
click at [7, 7] on nav "Pausado Ver notificaciones 2135524905 ⌥ s Accesos rápidos Presiona las siguient…" at bounding box center [221, 10] width 443 height 20
paste input "2232461694"
type input "2232461694"
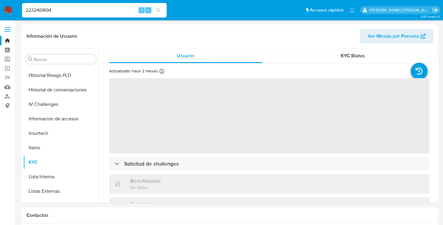
scroll to position [255, 0]
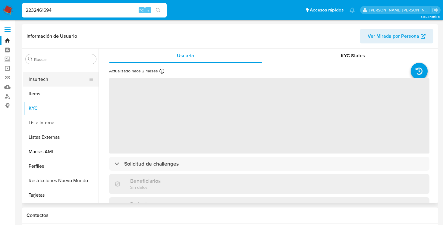
select select "10"
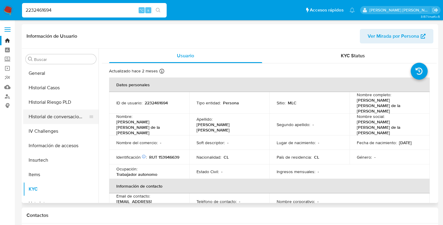
scroll to position [174, 0]
click at [50, 87] on button "Historial Casos" at bounding box center [58, 88] width 71 height 14
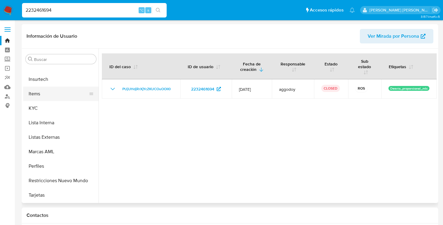
scroll to position [254, 0]
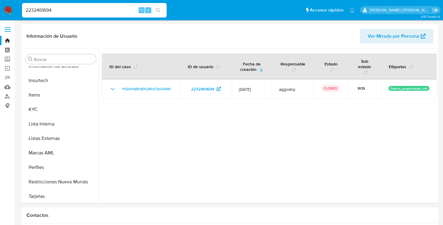
drag, startPoint x: 57, startPoint y: 12, endPoint x: 13, endPoint y: 9, distance: 43.5
click at [13, 9] on nav "Pausado Ver notificaciones 2232461694 ⌥ s Accesos rápidos Presiona las siguient…" at bounding box center [221, 10] width 443 height 20
click at [68, 8] on input "2232461694" at bounding box center [94, 10] width 145 height 8
type input "2"
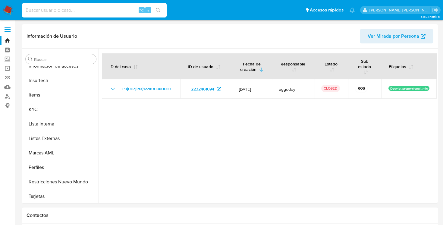
paste input "2119785923"
type input "2119785923"
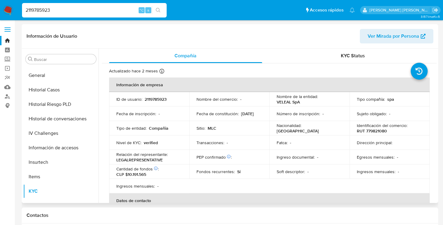
select select "10"
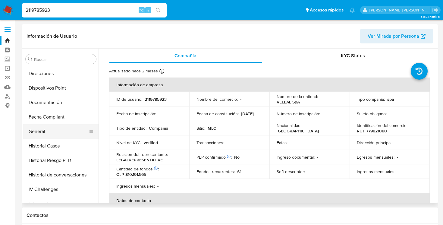
scroll to position [116, 0]
click at [56, 107] on button "Documentación" at bounding box center [58, 102] width 71 height 14
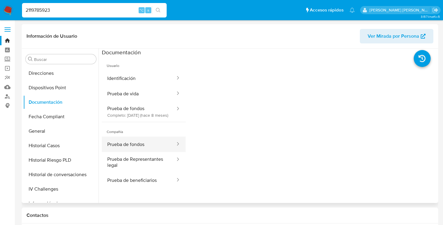
click at [151, 151] on button "Prueba de fondos" at bounding box center [139, 144] width 74 height 15
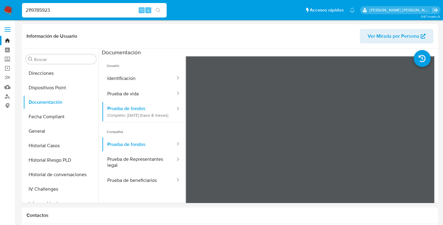
scroll to position [0, 0]
drag, startPoint x: 62, startPoint y: 6, endPoint x: 12, endPoint y: 13, distance: 50.2
click at [12, 13] on nav "Pausado Ver notificaciones 2119785923 ⌥ s Accesos rápidos Presiona las siguient…" at bounding box center [221, 10] width 443 height 20
paste input "2135524905"
type input "2135524905"
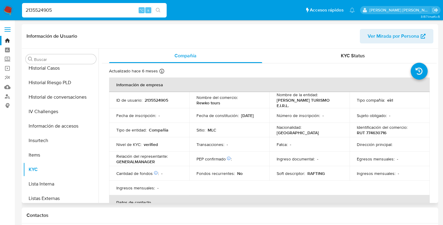
scroll to position [191, 0]
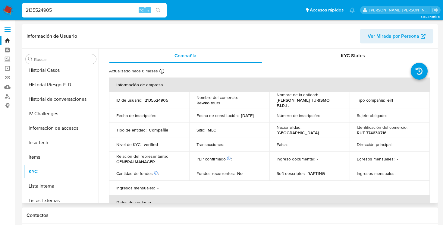
select select "10"
click at [51, 68] on button "Historial Casos" at bounding box center [58, 70] width 71 height 14
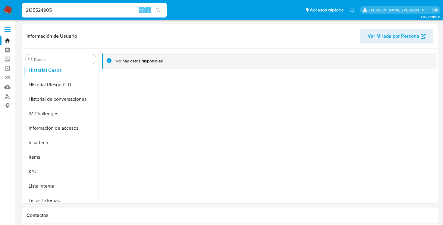
drag, startPoint x: 58, startPoint y: 8, endPoint x: 8, endPoint y: 10, distance: 49.5
click at [8, 10] on nav "Pausado Ver notificaciones 2135524905 ⌥ s Accesos rápidos Presiona las siguient…" at bounding box center [221, 10] width 443 height 20
paste input "2232461694"
type input "2232461694"
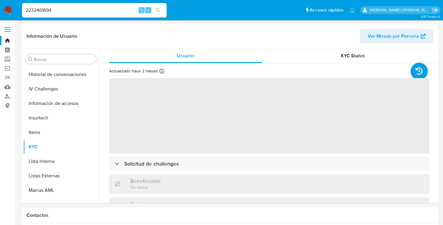
scroll to position [255, 0]
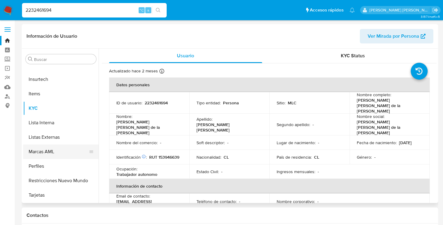
select select "10"
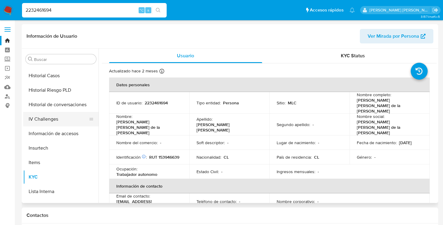
scroll to position [186, 0]
click at [59, 77] on button "Historial Casos" at bounding box center [58, 76] width 71 height 14
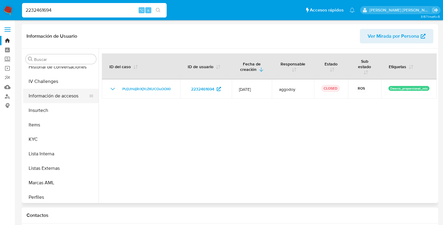
scroll to position [255, 0]
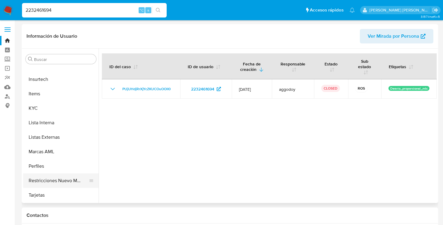
click at [39, 178] on button "Restricciones Nuevo Mundo" at bounding box center [58, 180] width 71 height 14
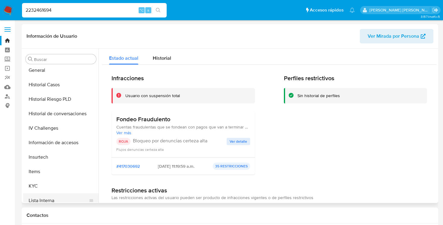
scroll to position [175, 0]
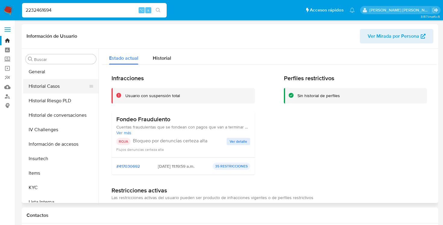
click at [46, 87] on button "Historial Casos" at bounding box center [58, 86] width 71 height 14
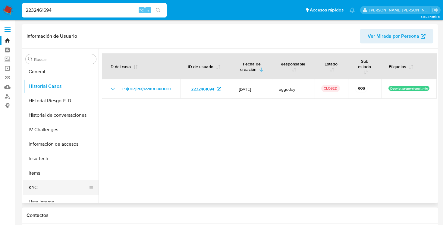
scroll to position [255, 0]
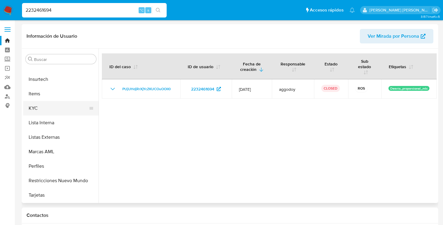
click at [60, 181] on button "Restricciones Nuevo Mundo" at bounding box center [60, 180] width 75 height 14
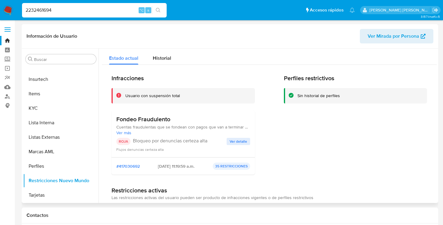
click at [230, 141] on span "Ver detalle" at bounding box center [238, 141] width 17 height 6
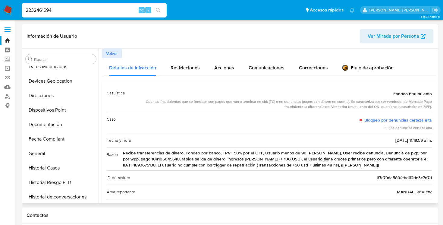
scroll to position [99, 0]
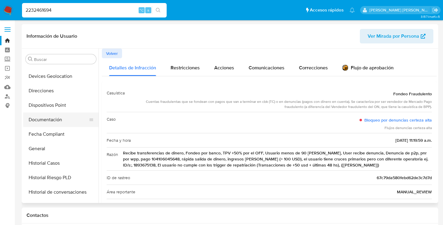
click at [60, 121] on button "Documentación" at bounding box center [58, 119] width 71 height 14
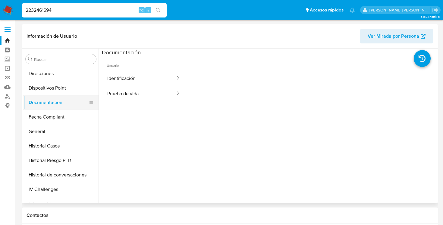
scroll to position [120, 0]
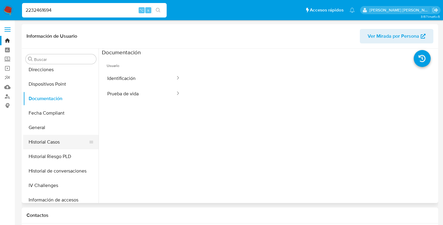
click at [38, 140] on button "Historial Casos" at bounding box center [58, 142] width 71 height 14
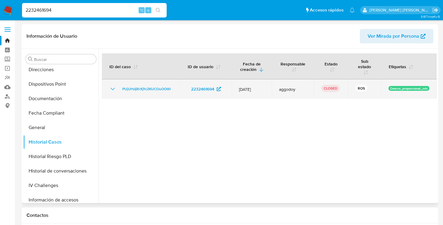
click at [111, 87] on icon "Mostrar/Ocultar" at bounding box center [112, 88] width 7 height 7
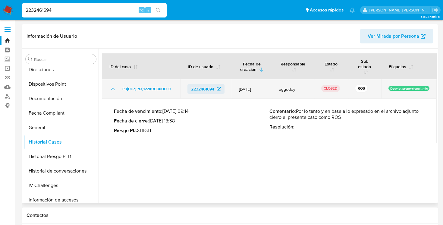
click at [208, 90] on span "2232461694" at bounding box center [202, 89] width 23 height 10
click at [197, 87] on span "2232461694" at bounding box center [202, 89] width 23 height 10
click at [156, 91] on span "PUjUHdjRrXjYcZKUCOuOOlI0" at bounding box center [146, 88] width 48 height 7
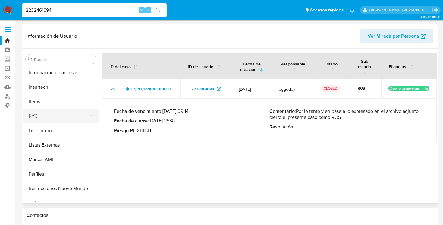
scroll to position [255, 0]
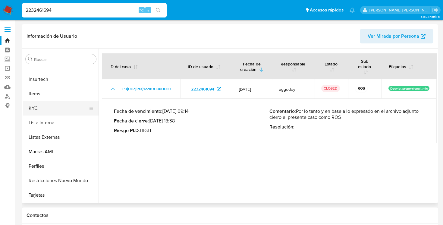
click at [47, 175] on button "Restricciones Nuevo Mundo" at bounding box center [60, 180] width 75 height 14
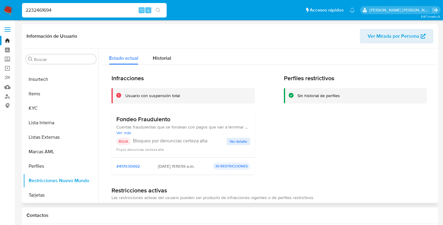
click at [239, 140] on span "Ver detalle" at bounding box center [238, 141] width 17 height 6
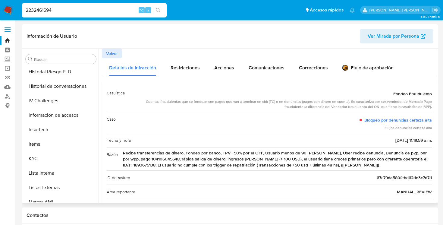
scroll to position [213, 0]
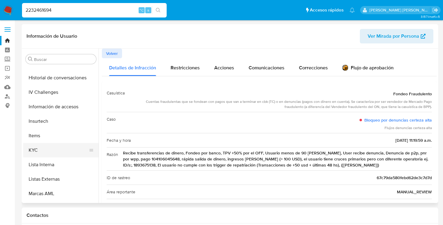
click at [41, 151] on button "KYC" at bounding box center [58, 150] width 71 height 14
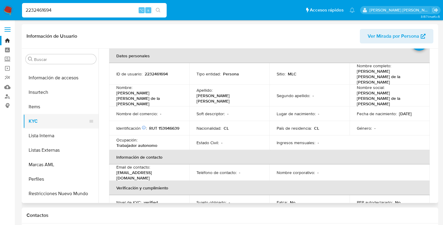
scroll to position [255, 0]
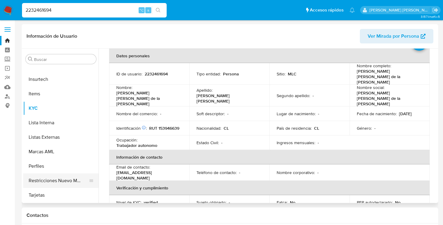
click at [55, 178] on button "Restricciones Nuevo Mundo" at bounding box center [58, 180] width 71 height 14
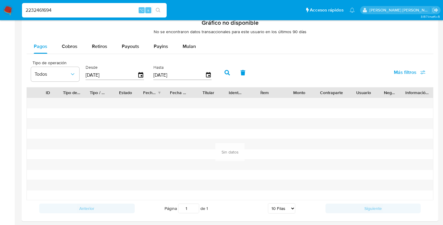
scroll to position [375, 0]
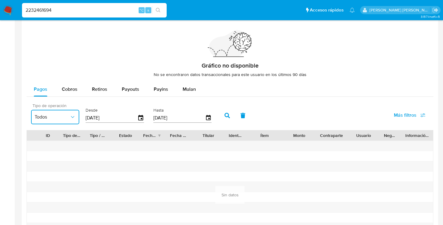
click at [70, 115] on icon "button" at bounding box center [73, 117] width 6 height 6
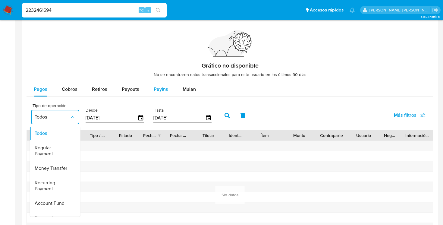
click at [161, 91] on span "Payins" at bounding box center [161, 89] width 14 height 7
select select "10"
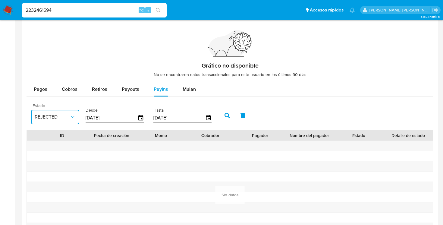
click at [70, 113] on button "REJECTED" at bounding box center [55, 117] width 48 height 14
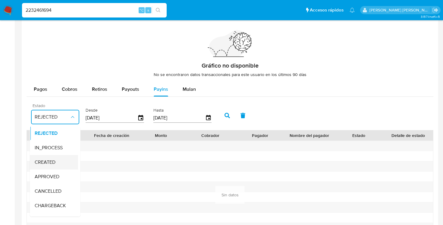
scroll to position [40, 0]
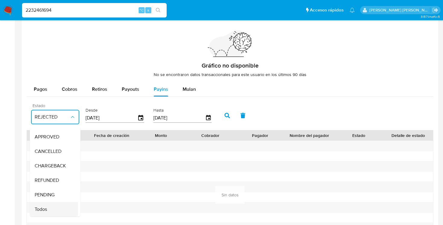
click at [43, 210] on span "Todos" at bounding box center [41, 209] width 12 height 6
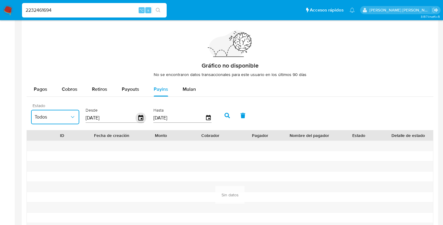
click at [139, 117] on icon "button" at bounding box center [141, 118] width 11 height 11
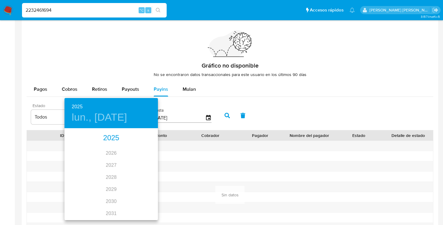
click at [115, 137] on div "2025" at bounding box center [111, 138] width 93 height 12
click at [111, 162] on div "may." at bounding box center [111, 163] width 31 height 23
type input "[DATE]"
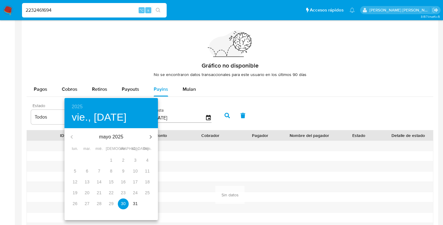
click at [122, 205] on p "30" at bounding box center [123, 203] width 5 height 6
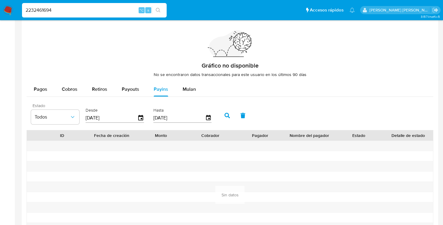
click at [227, 115] on icon "button" at bounding box center [227, 115] width 5 height 5
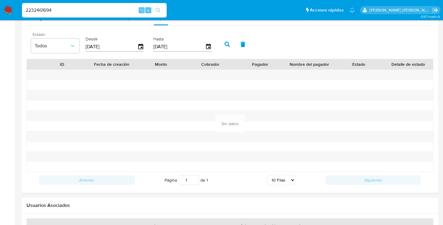
scroll to position [446, 0]
click at [225, 43] on icon "button" at bounding box center [227, 44] width 5 height 5
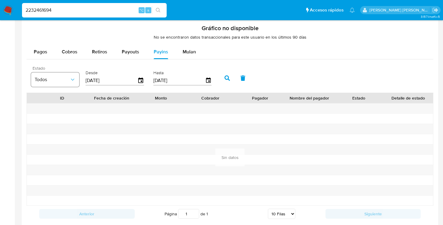
scroll to position [414, 0]
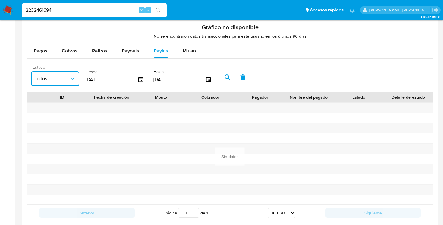
click at [52, 76] on span "Todos" at bounding box center [52, 79] width 35 height 6
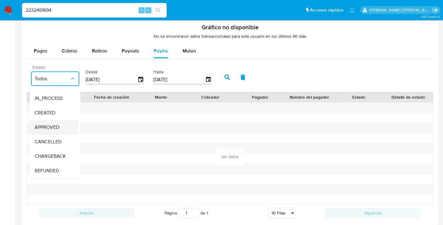
scroll to position [0, 0]
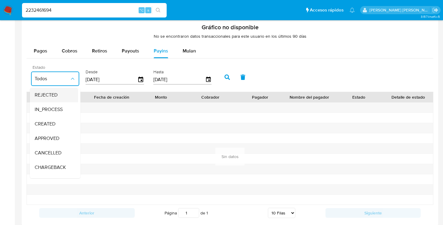
click at [53, 93] on span "REJECTED" at bounding box center [46, 95] width 23 height 6
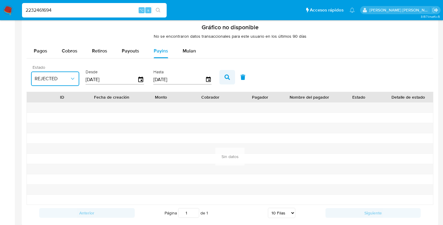
click at [226, 78] on icon "button" at bounding box center [227, 76] width 5 height 5
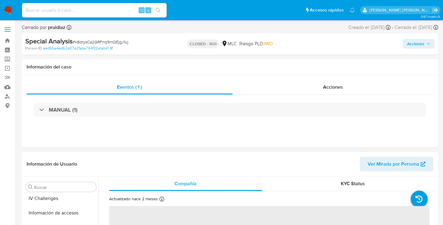
scroll to position [255, 0]
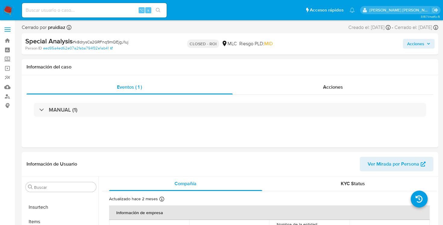
select select "10"
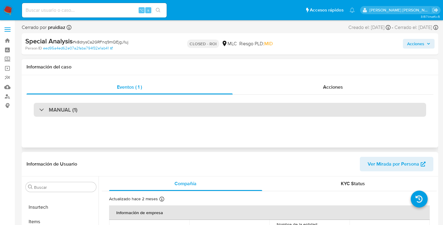
click at [43, 107] on div "MANUAL (1)" at bounding box center [58, 109] width 38 height 7
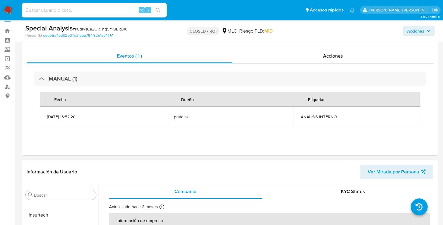
scroll to position [0, 0]
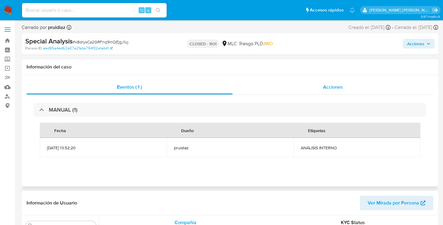
click at [323, 86] on span "Acciones" at bounding box center [333, 87] width 20 height 7
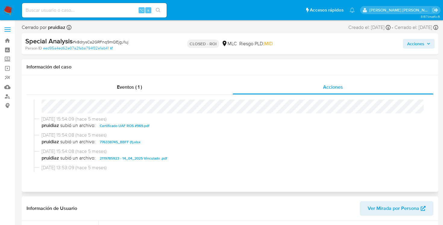
scroll to position [180, 0]
click at [140, 126] on span "Certificado UAF ROS #969.pdf" at bounding box center [125, 125] width 50 height 7
click at [122, 143] on span "776338745_BBFF (1).xlsx" at bounding box center [120, 141] width 41 height 7
click at [116, 157] on span "2119785923 - 14_04_2025 Vinculado .pdf" at bounding box center [134, 157] width 68 height 7
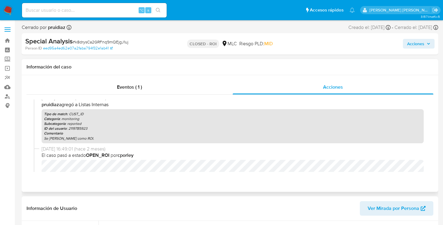
scroll to position [0, 0]
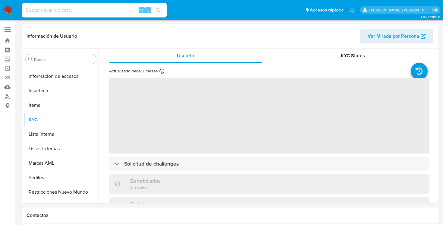
scroll to position [255, 0]
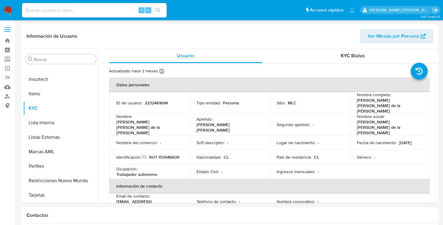
select select "10"
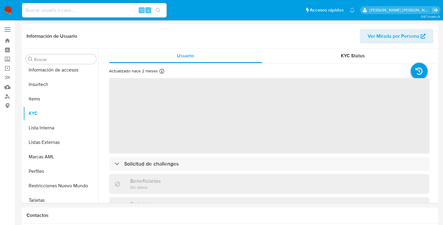
scroll to position [255, 0]
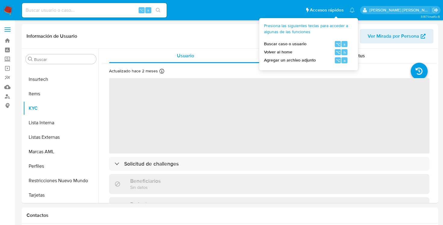
select select "10"
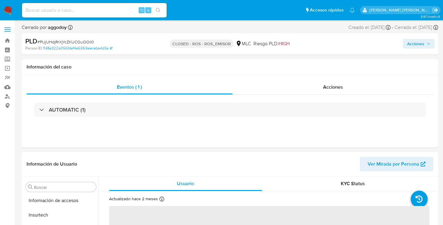
scroll to position [255, 0]
select select "10"
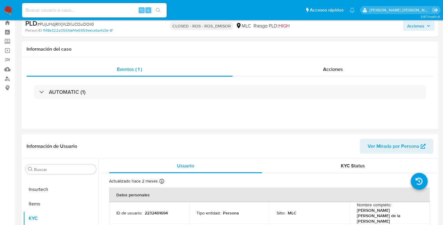
scroll to position [0, 0]
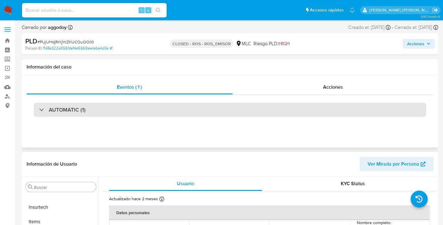
click at [39, 109] on div "AUTOMATIC (1)" at bounding box center [62, 109] width 46 height 7
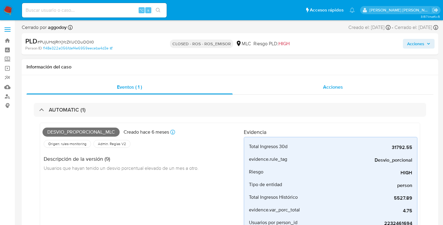
click at [326, 91] on div "Acciones" at bounding box center [333, 87] width 201 height 14
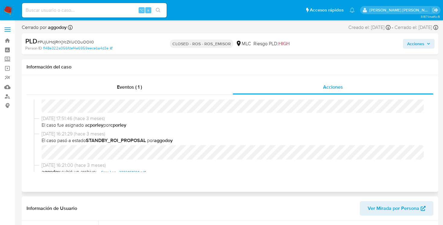
scroll to position [271, 0]
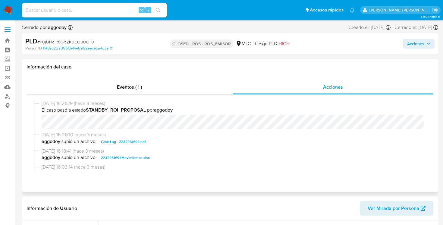
click at [119, 143] on span "Case Log - 2232461694.pdf" at bounding box center [123, 141] width 45 height 7
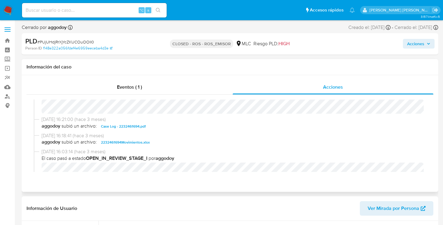
scroll to position [285, 0]
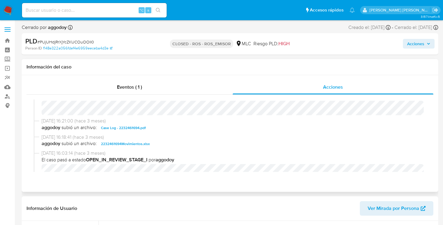
click at [135, 143] on span "2232461694Movimientos.xlsx" at bounding box center [125, 143] width 49 height 7
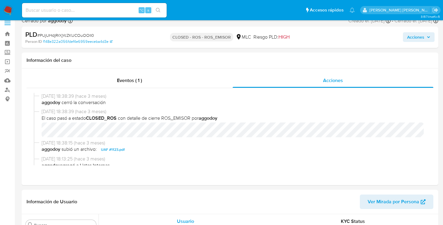
scroll to position [0, 0]
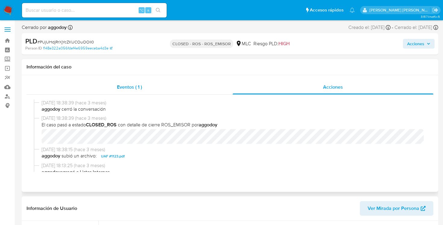
click at [132, 88] on span "Eventos ( 1 )" at bounding box center [129, 87] width 25 height 7
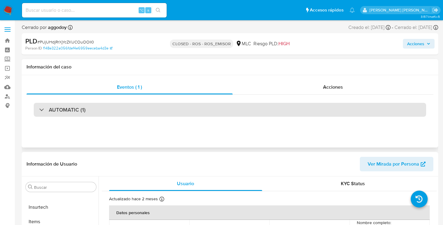
click at [42, 109] on div "AUTOMATIC (1)" at bounding box center [62, 109] width 46 height 7
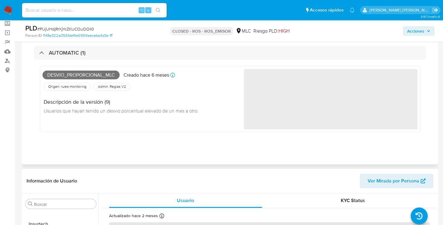
scroll to position [36, 0]
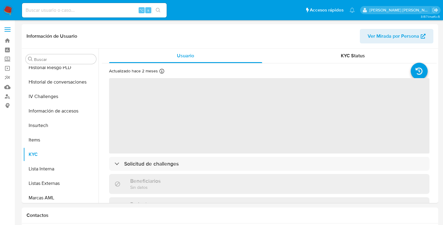
scroll to position [255, 0]
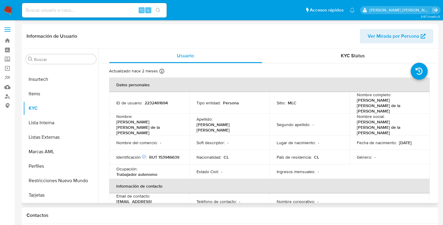
select select "10"
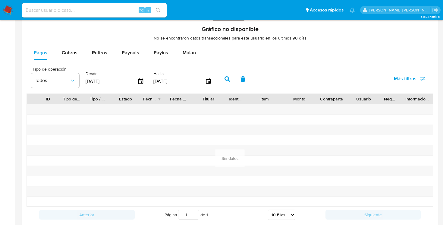
scroll to position [403, 0]
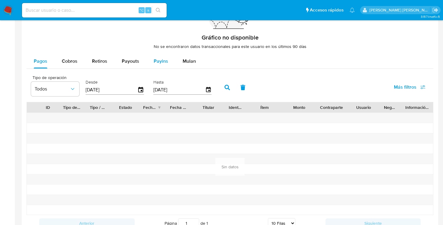
click at [163, 62] on span "Payins" at bounding box center [161, 61] width 14 height 7
select select "10"
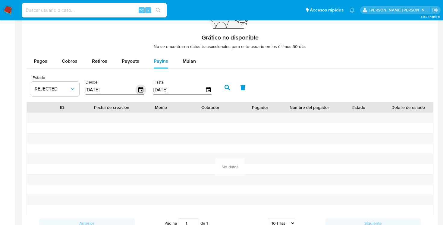
click at [141, 93] on icon "button" at bounding box center [141, 90] width 11 height 11
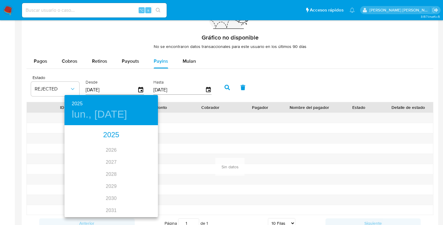
click at [110, 137] on div "2025" at bounding box center [111, 135] width 93 height 12
click at [109, 159] on div "may." at bounding box center [111, 160] width 31 height 23
type input "[DATE]"
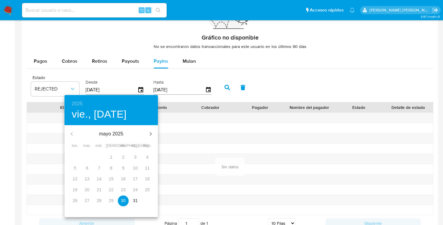
click at [123, 200] on p "30" at bounding box center [123, 200] width 5 height 6
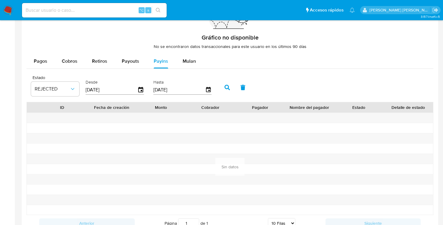
click at [225, 87] on icon "button" at bounding box center [227, 87] width 5 height 5
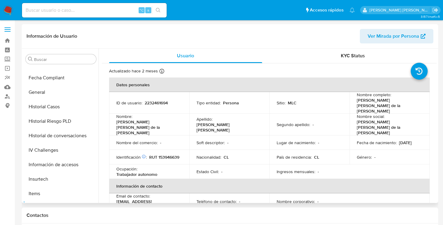
scroll to position [152, 0]
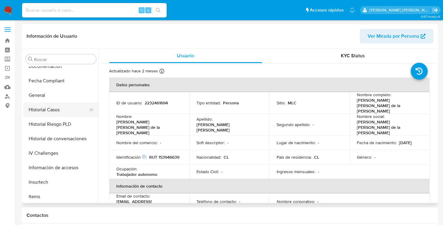
click at [58, 111] on button "Historial Casos" at bounding box center [58, 110] width 71 height 14
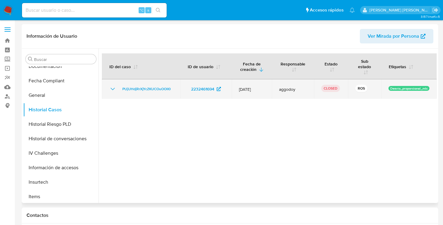
click at [113, 90] on icon "Mostrar/Ocultar" at bounding box center [112, 88] width 7 height 7
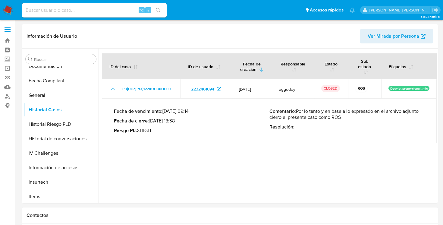
click at [81, 16] on div "⌥ s" at bounding box center [94, 10] width 145 height 14
click at [69, 11] on input at bounding box center [94, 10] width 145 height 8
paste input "2061612121"
type input "2061612121"
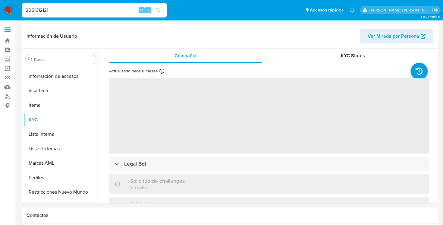
scroll to position [255, 0]
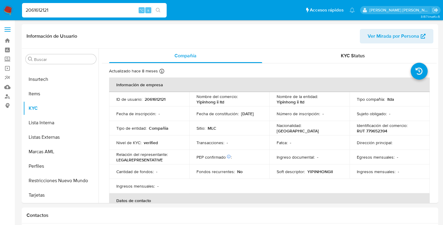
select select "10"
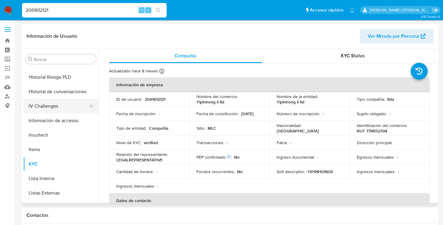
scroll to position [191, 0]
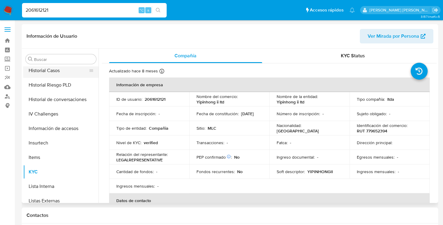
click at [52, 72] on button "Historial Casos" at bounding box center [58, 70] width 71 height 14
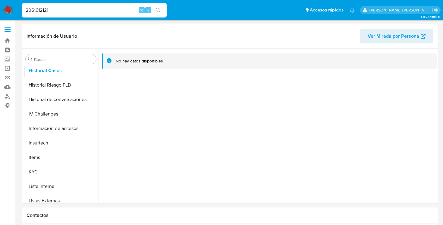
drag, startPoint x: 55, startPoint y: 9, endPoint x: 16, endPoint y: 10, distance: 39.5
click at [16, 10] on nav "Pausado Ver notificaciones 2061612121 ⌥ s Accesos rápidos Presiona las siguient…" at bounding box center [221, 10] width 443 height 20
paste input "1797964872"
type input "1797964872"
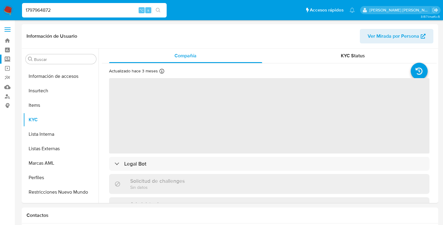
scroll to position [255, 0]
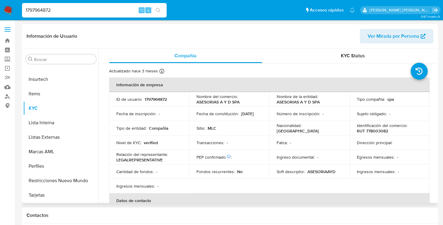
select select "10"
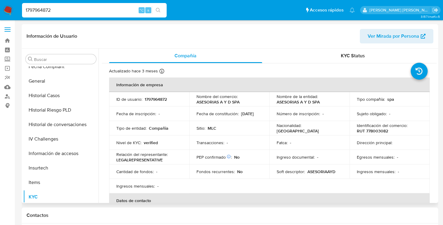
scroll to position [165, 0]
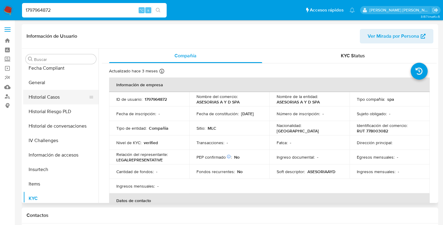
click at [55, 96] on button "Historial Casos" at bounding box center [58, 97] width 71 height 14
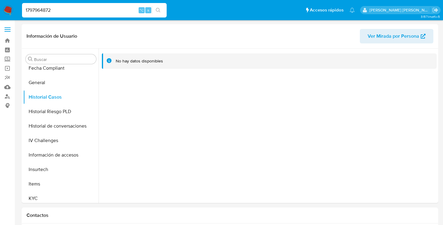
drag, startPoint x: 58, startPoint y: 12, endPoint x: 17, endPoint y: 12, distance: 40.4
click at [17, 12] on nav "Pausado Ver notificaciones 1797964872 ⌥ s Accesos rápidos Presiona las siguient…" at bounding box center [221, 10] width 443 height 20
paste input "1762346027"
type input "1762346027"
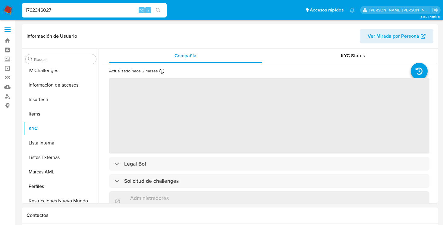
scroll to position [255, 0]
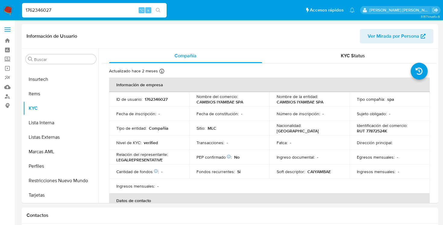
select select "10"
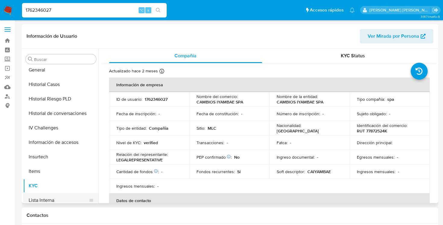
scroll to position [173, 0]
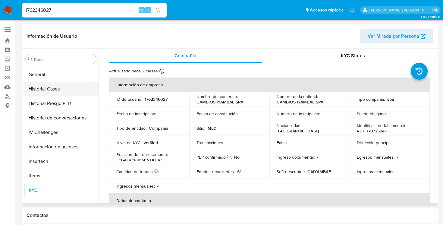
click at [58, 88] on button "Historial Casos" at bounding box center [58, 89] width 71 height 14
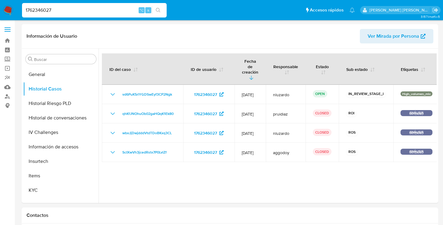
click at [80, 7] on input "1762346027" at bounding box center [94, 10] width 145 height 8
type input "1"
paste input "1220263858"
type input "1220263858"
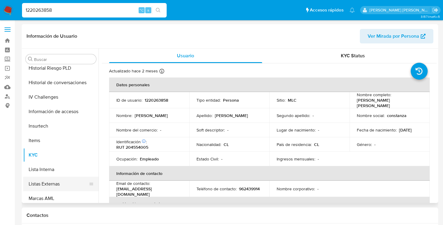
select select "10"
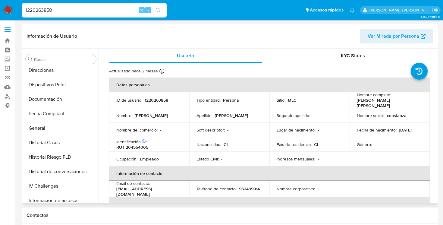
scroll to position [119, 0]
click at [53, 144] on button "Historial Casos" at bounding box center [58, 143] width 71 height 14
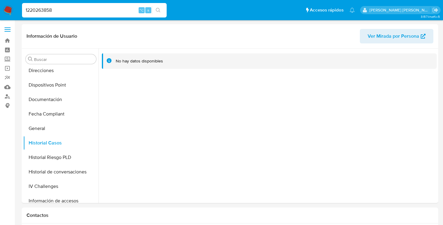
drag, startPoint x: 59, startPoint y: 10, endPoint x: 11, endPoint y: 10, distance: 48.2
click at [11, 10] on nav "Pausado Ver notificaciones 1220263858 ⌥ s Accesos rápidos Presiona las siguient…" at bounding box center [221, 10] width 443 height 20
paste input "674785931"
type input "674785931"
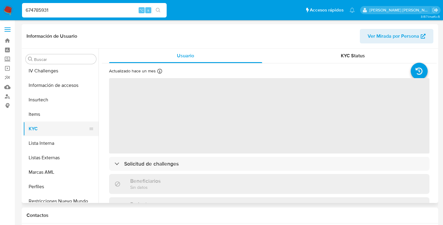
scroll to position [189, 0]
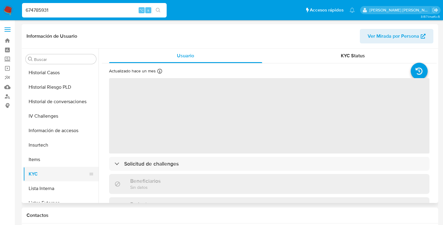
select select "10"
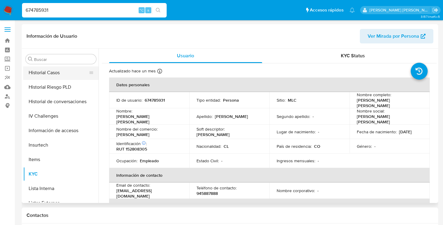
click at [55, 73] on button "Historial Casos" at bounding box center [58, 72] width 71 height 14
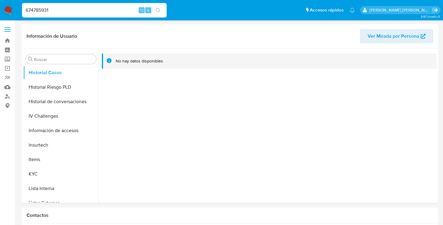
drag, startPoint x: 68, startPoint y: 8, endPoint x: 20, endPoint y: 7, distance: 48.3
click at [20, 7] on ul "Pausado Ver notificaciones 674785931 ⌥ s Accesos rápidos Presiona las siguiente…" at bounding box center [188, 9] width 339 height 15
paste input "463076012"
type input "463076012"
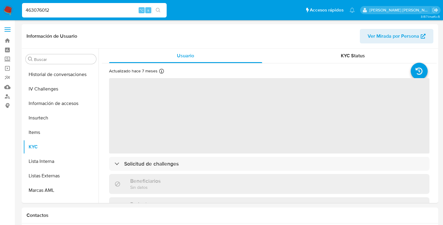
scroll to position [255, 0]
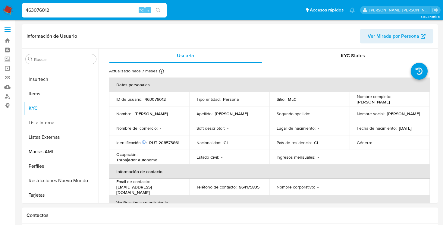
select select "10"
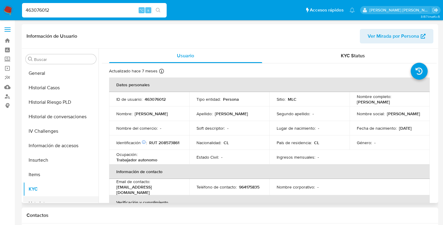
scroll to position [173, 0]
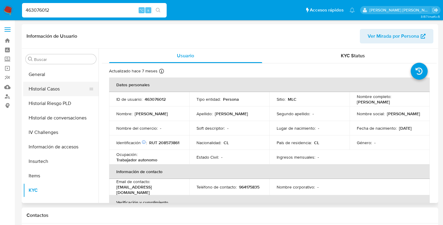
click at [53, 88] on button "Historial Casos" at bounding box center [58, 89] width 71 height 14
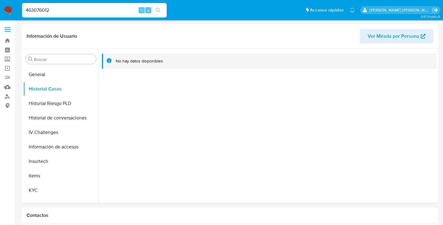
scroll to position [0, 0]
drag, startPoint x: 78, startPoint y: 14, endPoint x: 23, endPoint y: 11, distance: 55.9
click at [22, 11] on input "463076012" at bounding box center [94, 10] width 145 height 8
paste input "360497346"
type input "360497346"
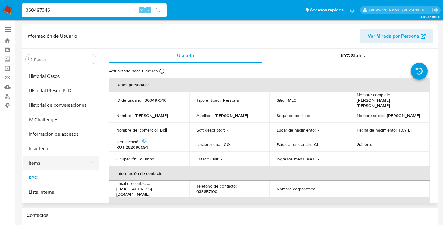
scroll to position [166, 0]
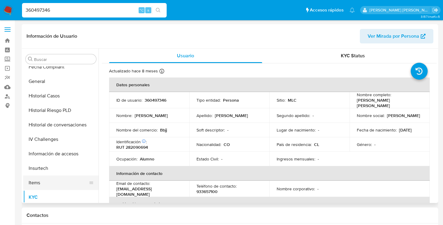
select select "10"
click at [51, 98] on button "Historial Casos" at bounding box center [58, 96] width 71 height 14
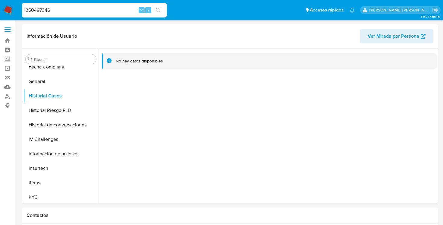
drag, startPoint x: 58, startPoint y: 8, endPoint x: 0, endPoint y: 7, distance: 58.2
click at [0, 7] on nav "Pausado Ver notificaciones 360497346 ⌥ s Accesos rápidos Presiona las siguiente…" at bounding box center [221, 10] width 443 height 20
paste input "278925941"
type input "278925941"
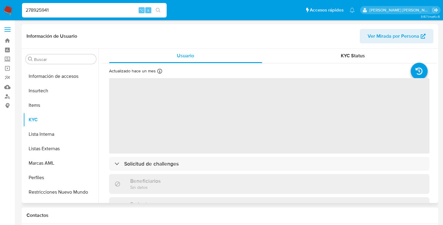
scroll to position [255, 0]
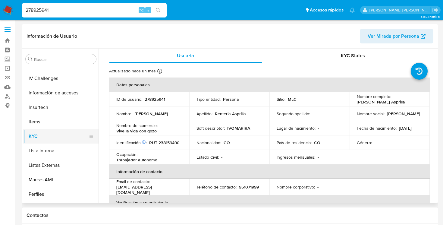
select select "10"
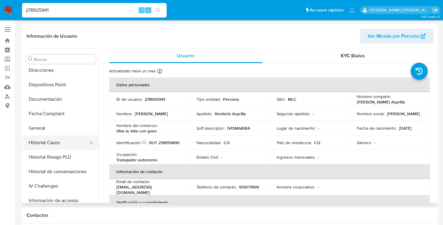
scroll to position [119, 0]
click at [47, 140] on button "Historial Casos" at bounding box center [58, 142] width 71 height 14
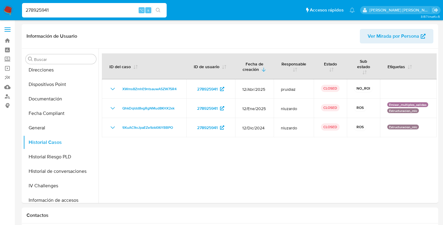
drag, startPoint x: 69, startPoint y: 11, endPoint x: 11, endPoint y: 11, distance: 57.3
click at [11, 11] on nav "Pausado Ver notificaciones 278925941 ⌥ s Accesos rápidos Presiona las siguiente…" at bounding box center [221, 10] width 443 height 20
paste input "266644260"
type input "266644260"
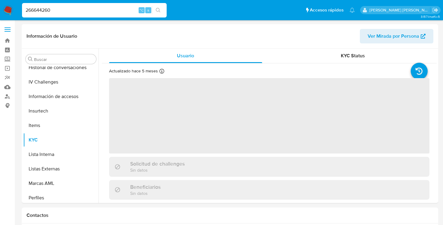
scroll to position [255, 0]
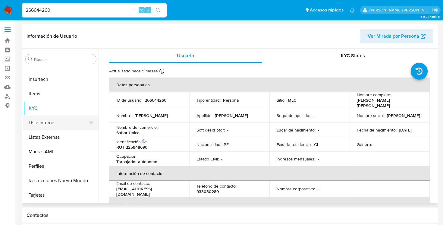
select select "10"
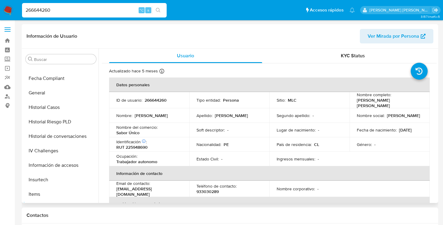
scroll to position [103, 0]
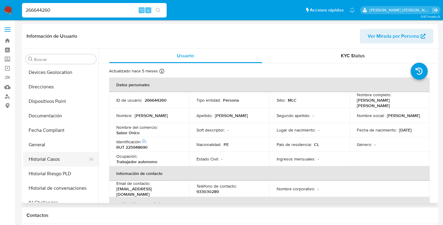
click at [52, 159] on button "Historial Casos" at bounding box center [58, 159] width 71 height 14
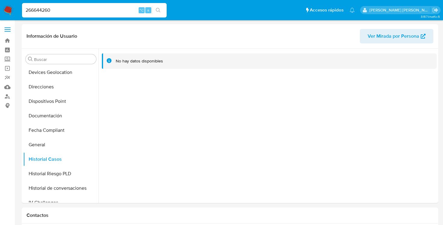
drag, startPoint x: 77, startPoint y: 7, endPoint x: 16, endPoint y: 5, distance: 60.4
click at [16, 5] on nav "Pausado Ver notificaciones 266644260 ⌥ s Accesos rápidos Presiona las siguiente…" at bounding box center [221, 10] width 443 height 20
paste input "192264416"
type input "192264416"
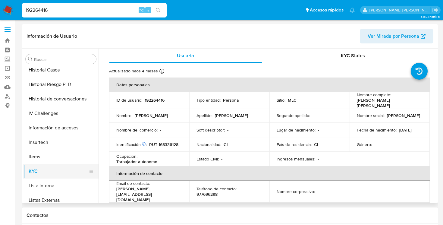
select select "10"
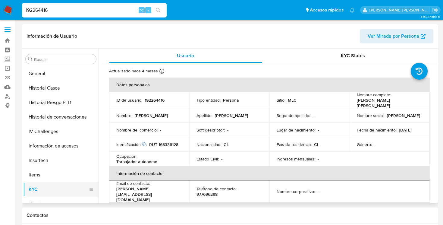
scroll to position [171, 0]
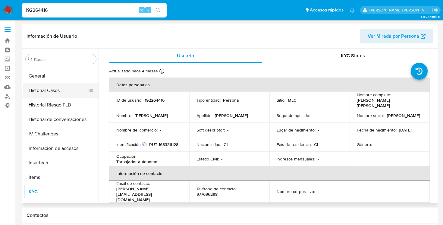
click at [43, 85] on button "Historial Casos" at bounding box center [58, 90] width 71 height 14
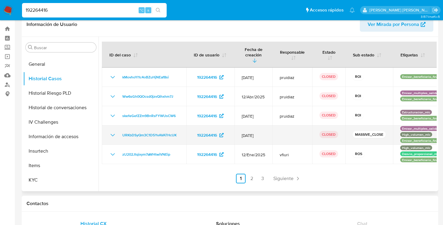
scroll to position [15, 0]
